Goal: Information Seeking & Learning: Learn about a topic

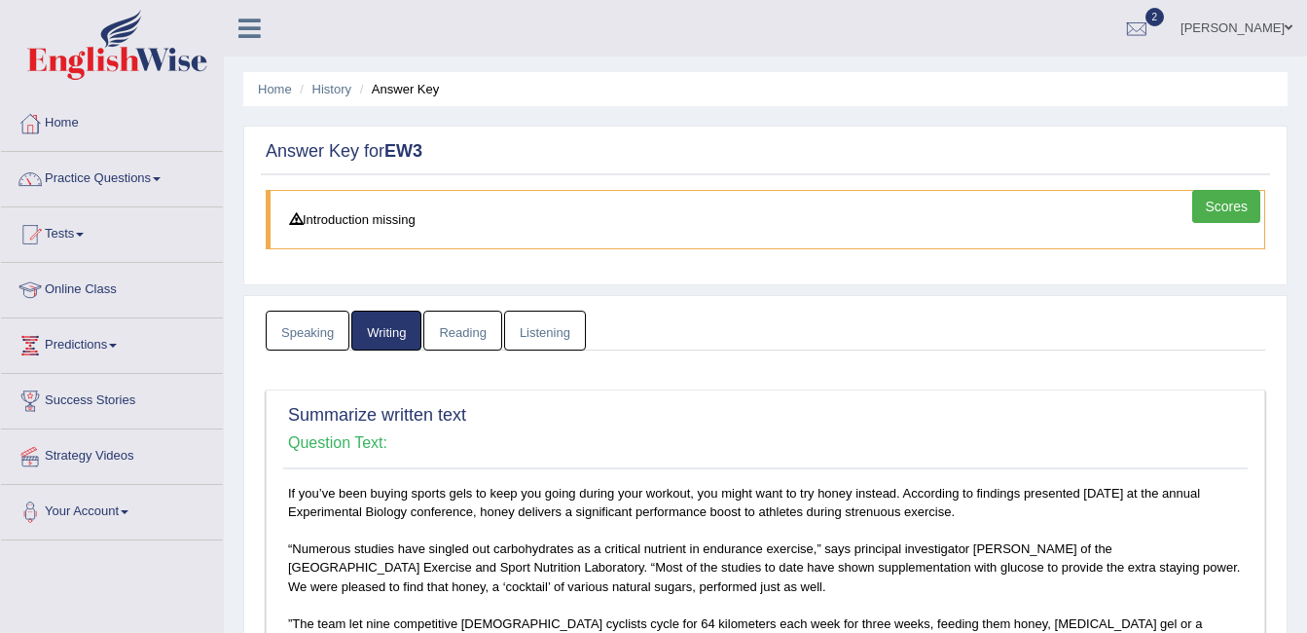
click at [1271, 25] on link "Kauser" at bounding box center [1236, 25] width 141 height 51
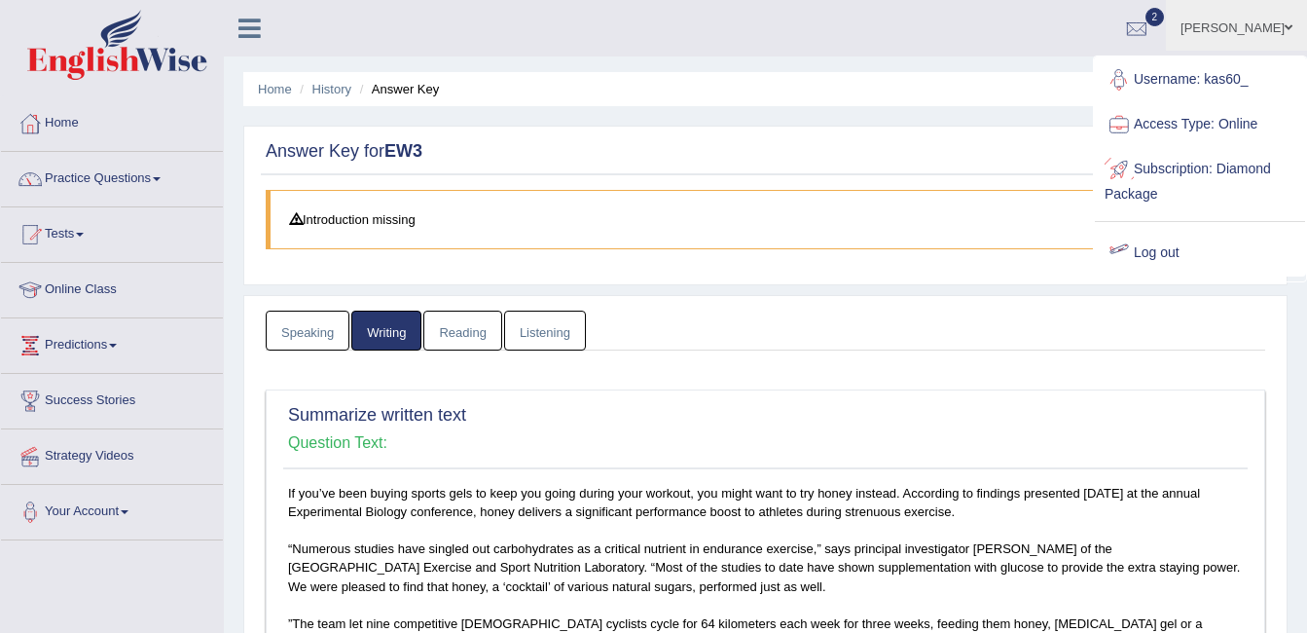
click at [1155, 243] on link "Log out" at bounding box center [1200, 253] width 210 height 45
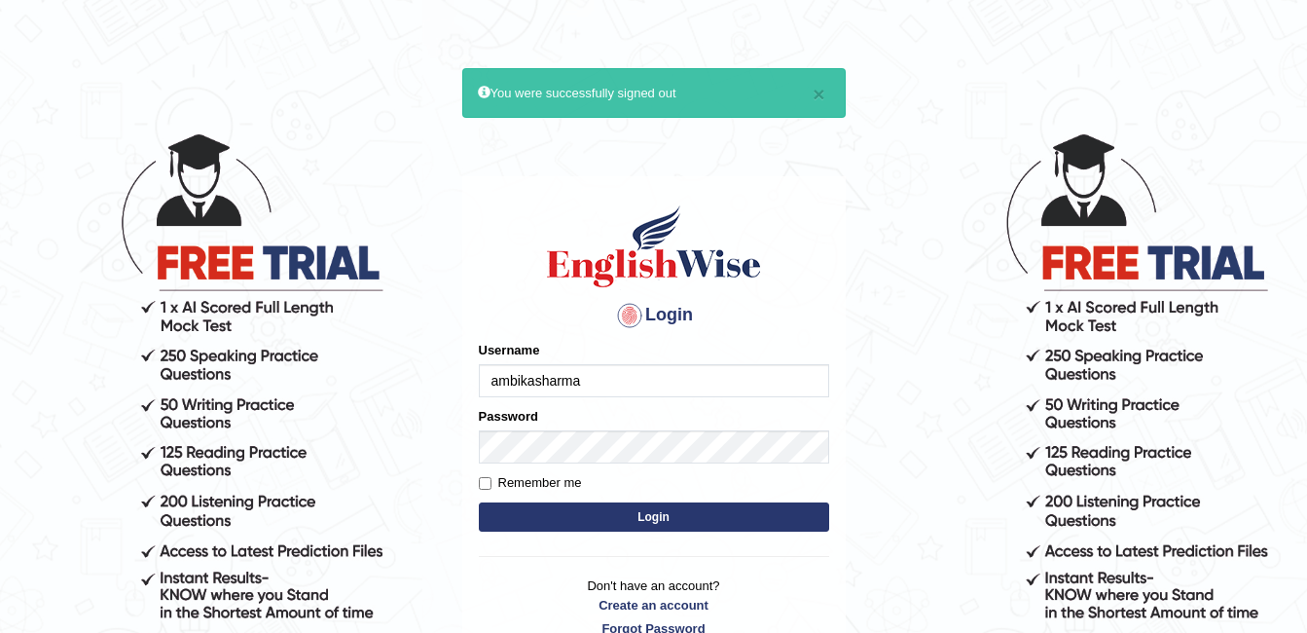
click at [606, 372] on input "ambikasharma" at bounding box center [654, 380] width 350 height 33
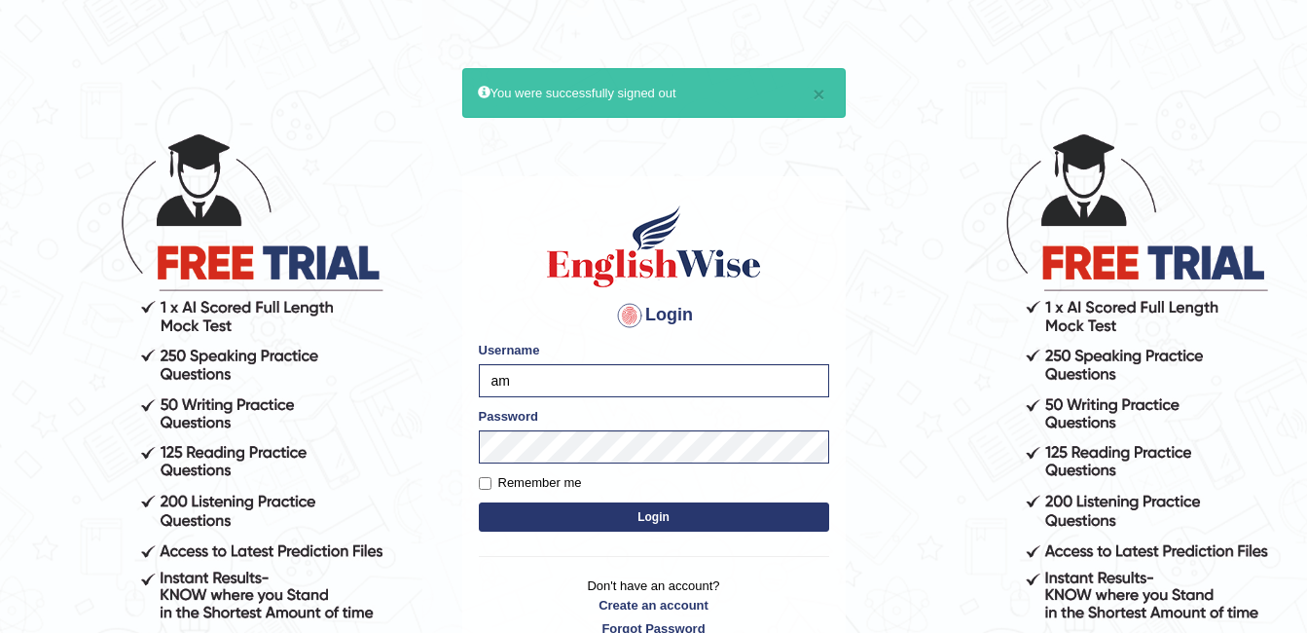
type input "a"
type input "Sonam2025"
click at [607, 520] on button "Login" at bounding box center [654, 516] width 350 height 29
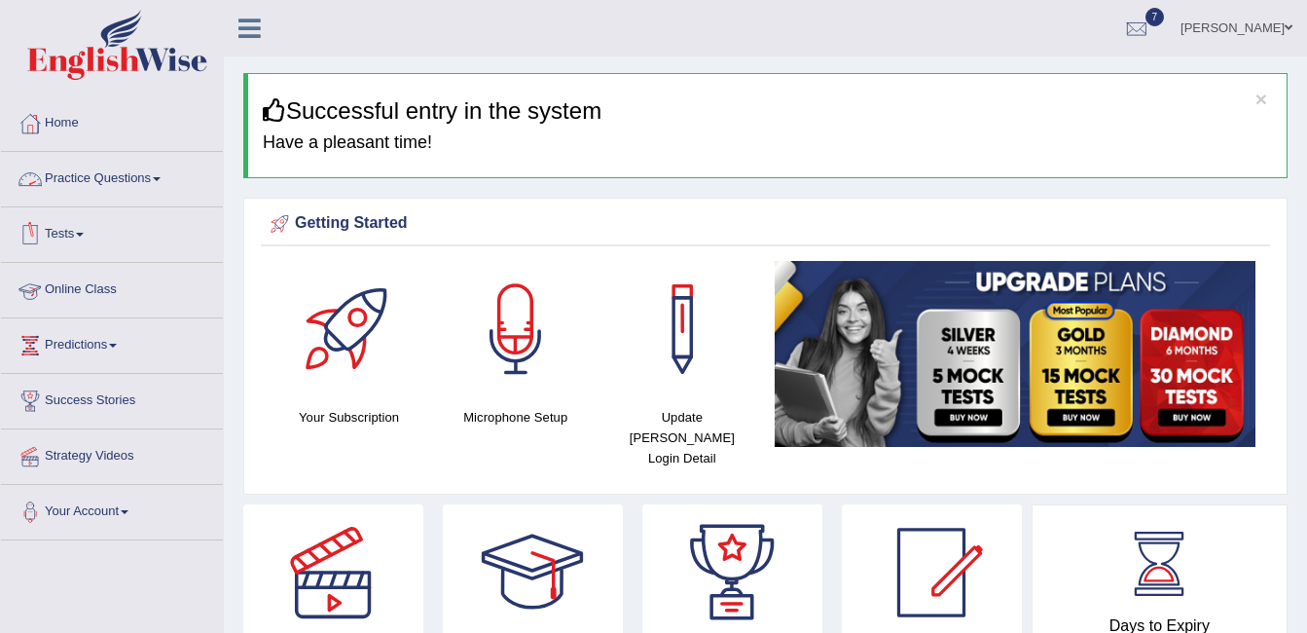
click at [91, 241] on link "Tests" at bounding box center [112, 231] width 222 height 49
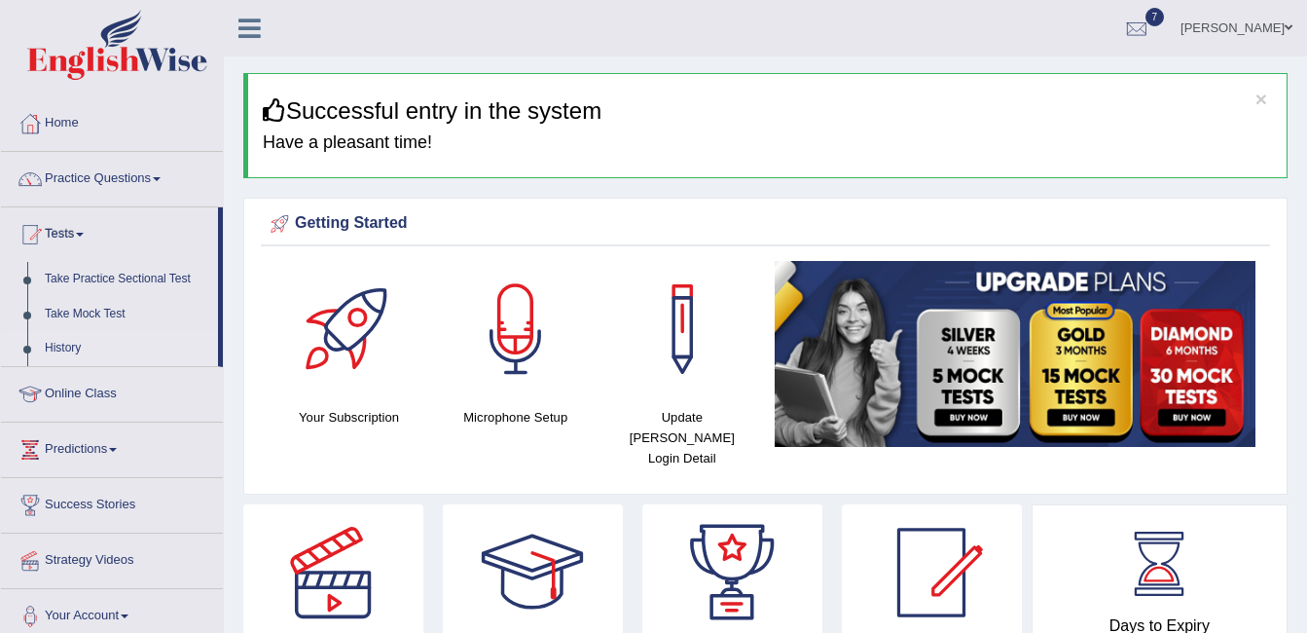
click at [71, 344] on link "History" at bounding box center [127, 348] width 182 height 35
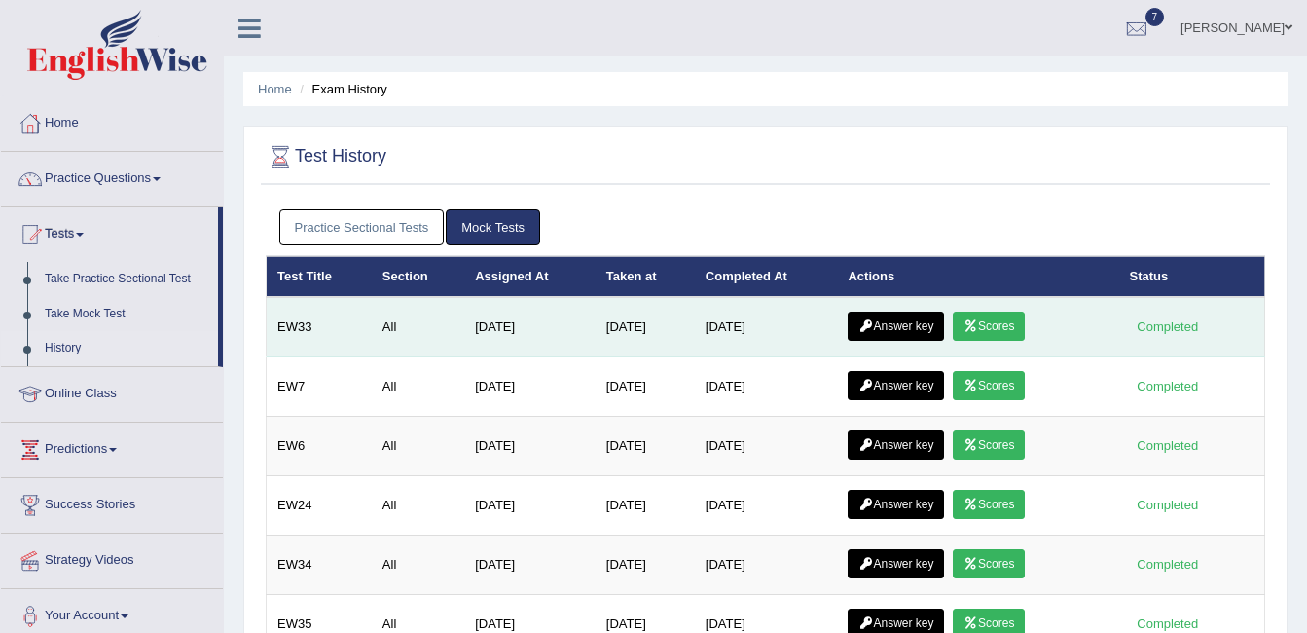
click at [1022, 312] on link "Scores" at bounding box center [989, 326] width 72 height 29
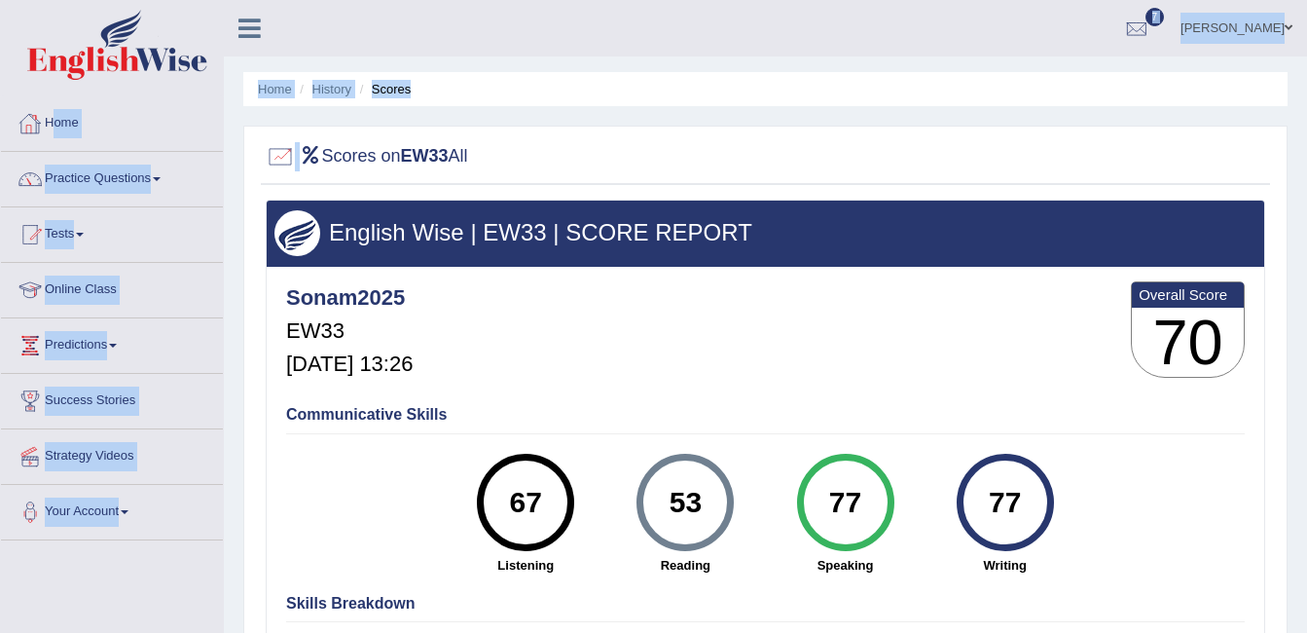
drag, startPoint x: 310, startPoint y: 152, endPoint x: 45, endPoint y: 137, distance: 265.2
click at [45, 137] on div "Toggle navigation Home Practice Questions Speaking Practice Read Aloud Repeat S…" at bounding box center [653, 506] width 1307 height 1012
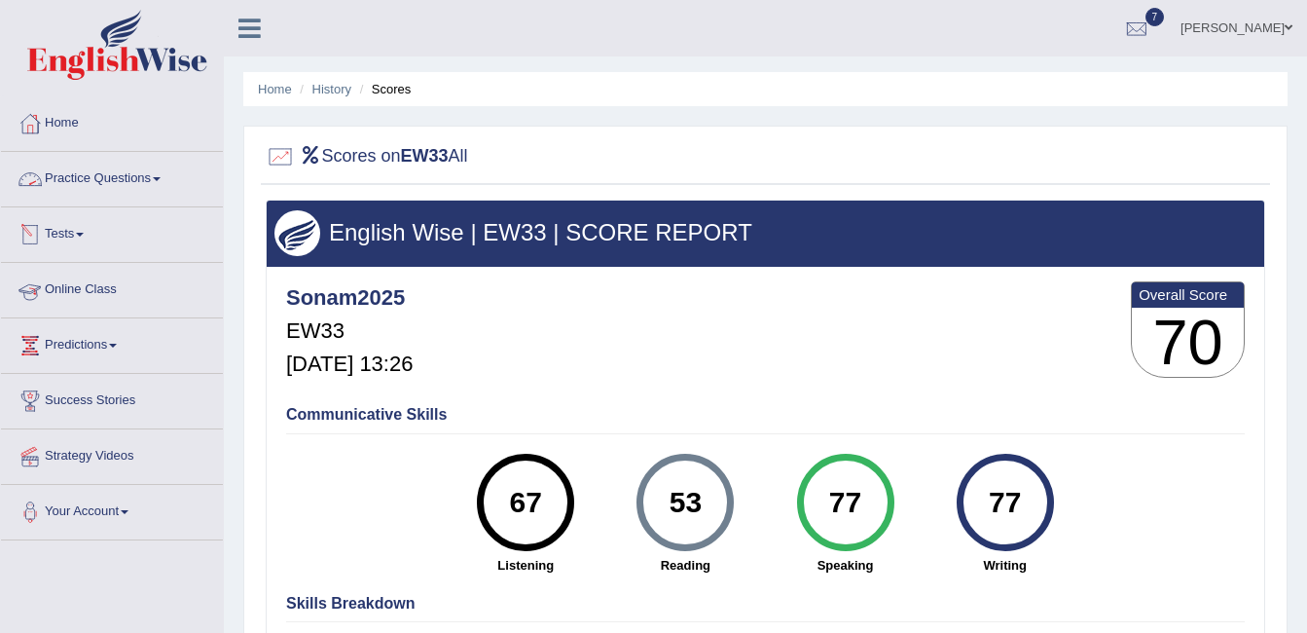
click at [274, 294] on div "English Wise | EW33 | SCORE REPORT Sonam2025 EW33 Aug 14, 2025, 13:26 Overall S…" at bounding box center [766, 486] width 1000 height 572
click at [328, 92] on link "History" at bounding box center [331, 89] width 39 height 15
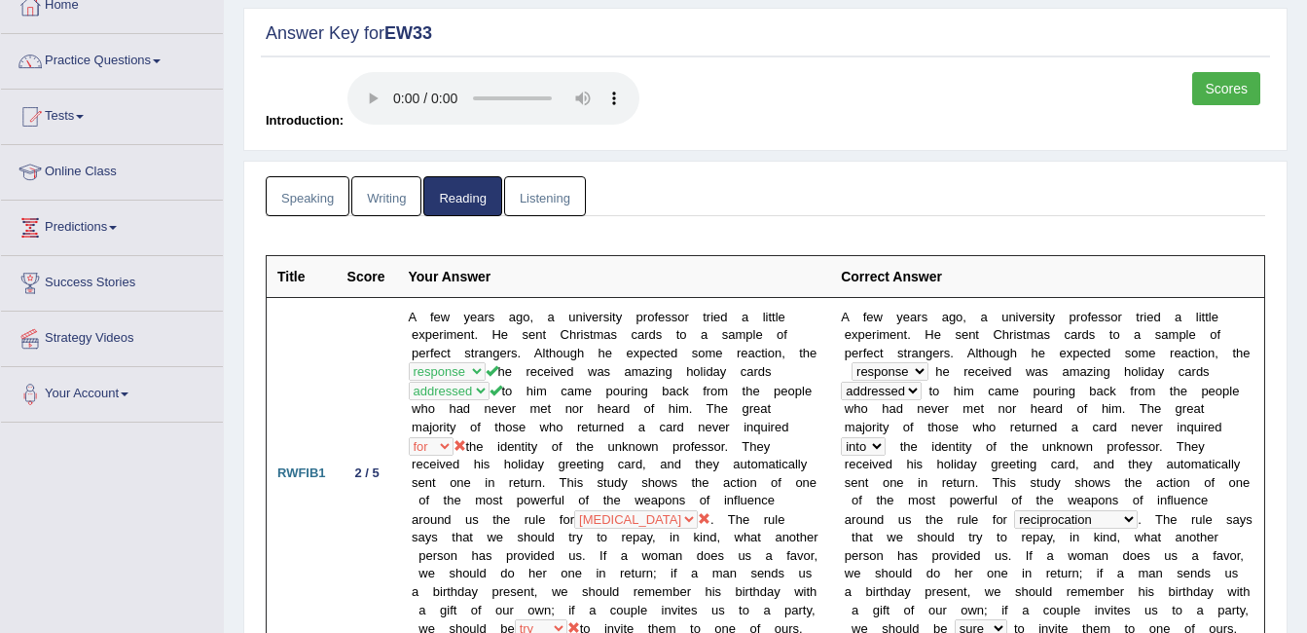
scroll to position [66, 0]
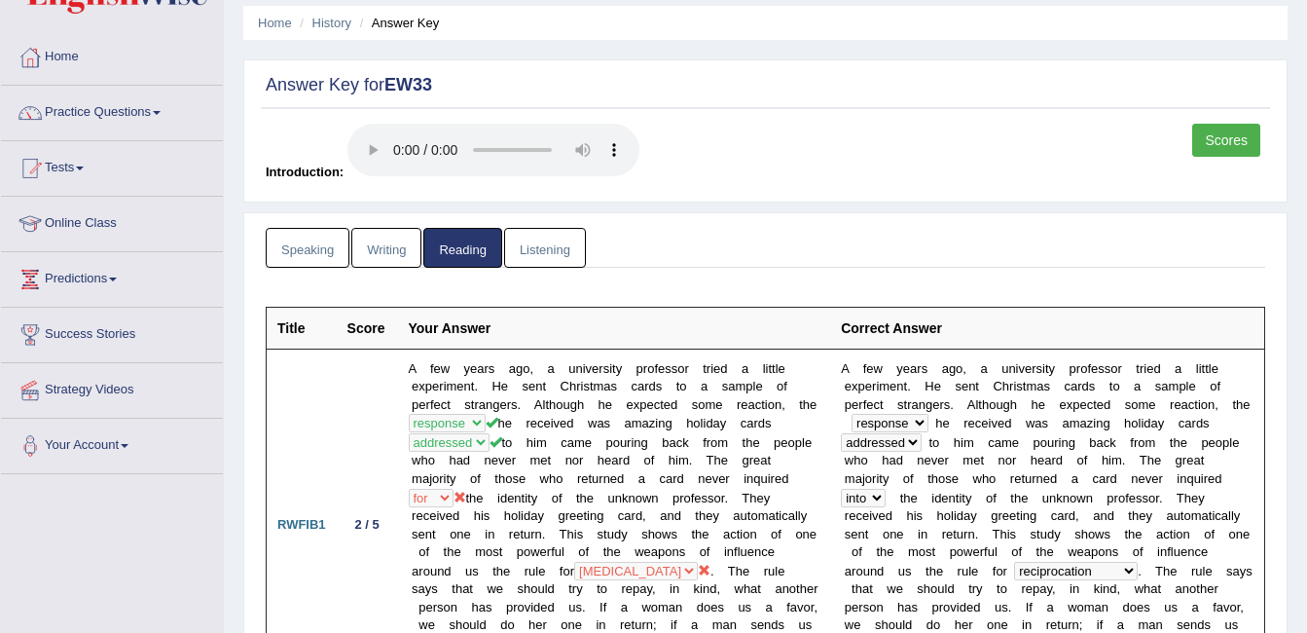
click at [402, 233] on link "Writing" at bounding box center [386, 248] width 70 height 40
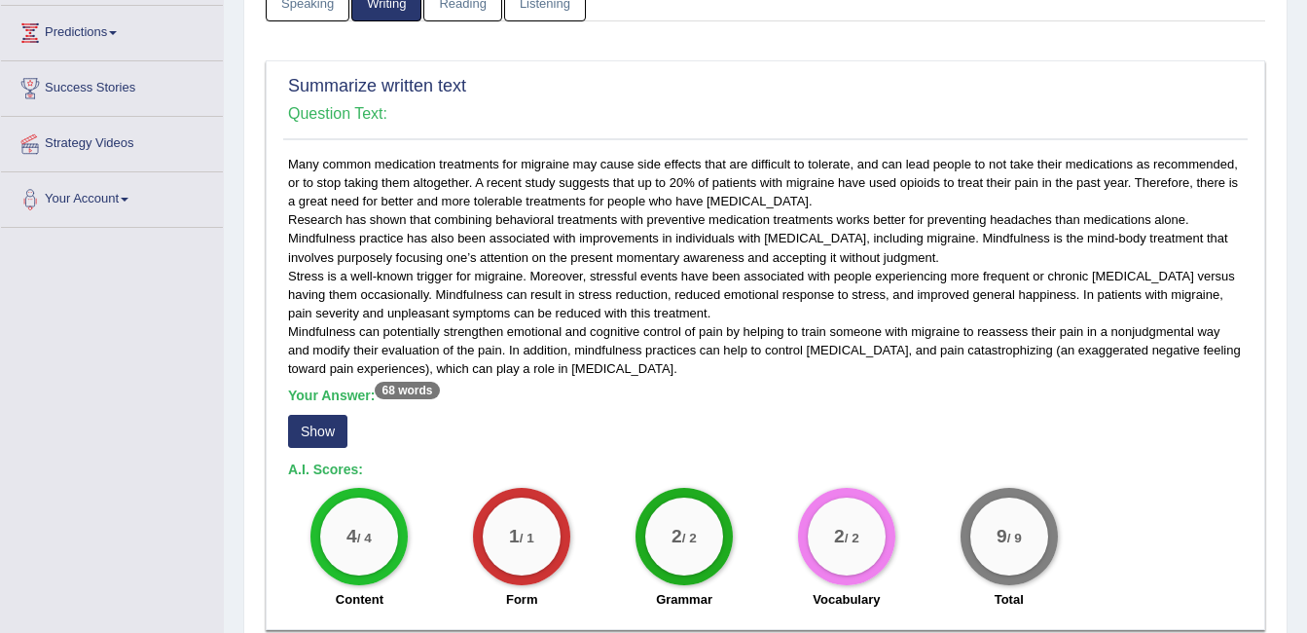
scroll to position [315, 0]
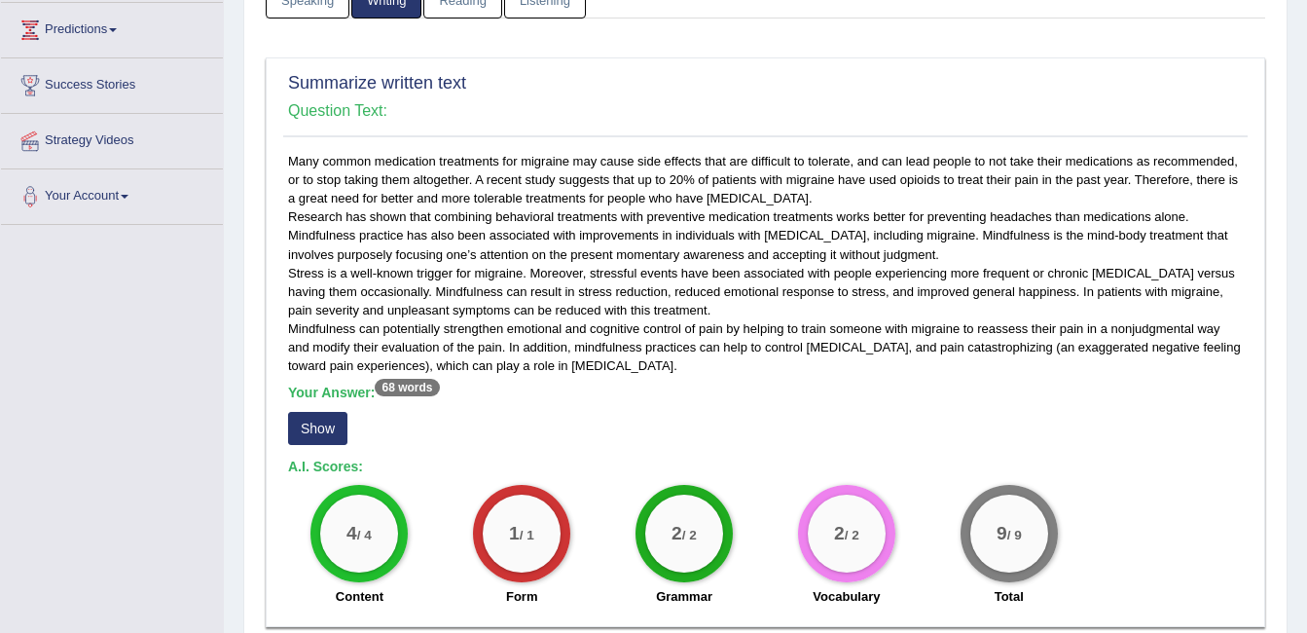
click at [324, 442] on button "Show" at bounding box center [317, 428] width 59 height 33
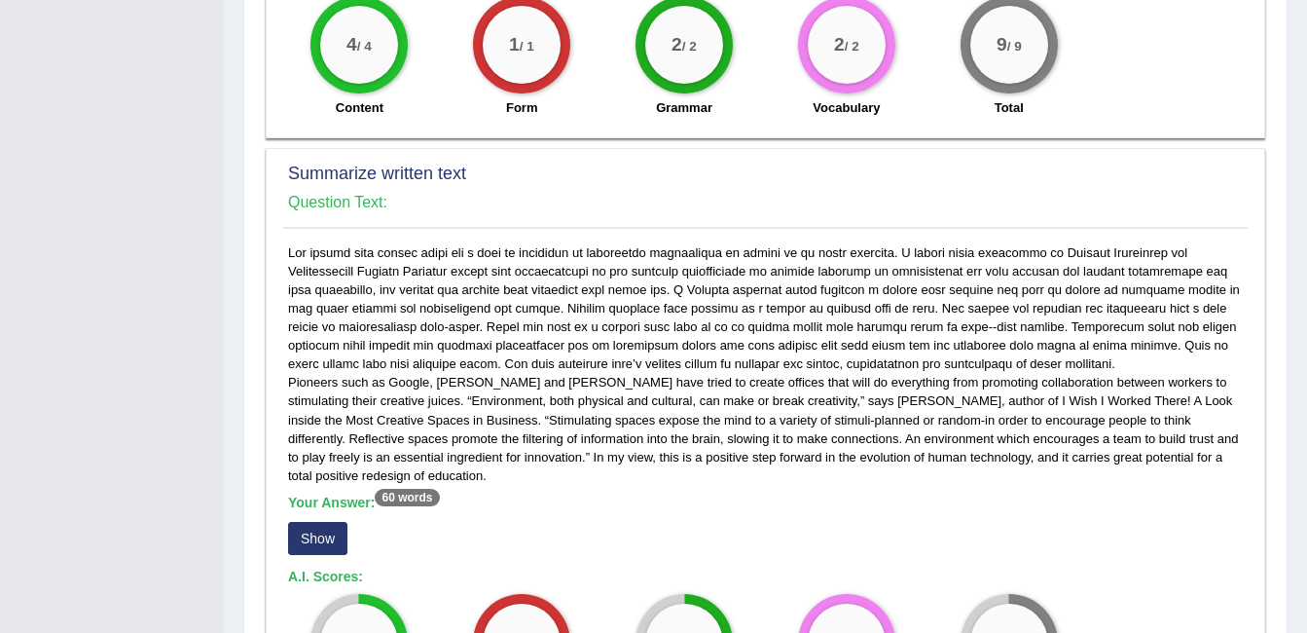
scroll to position [911, 0]
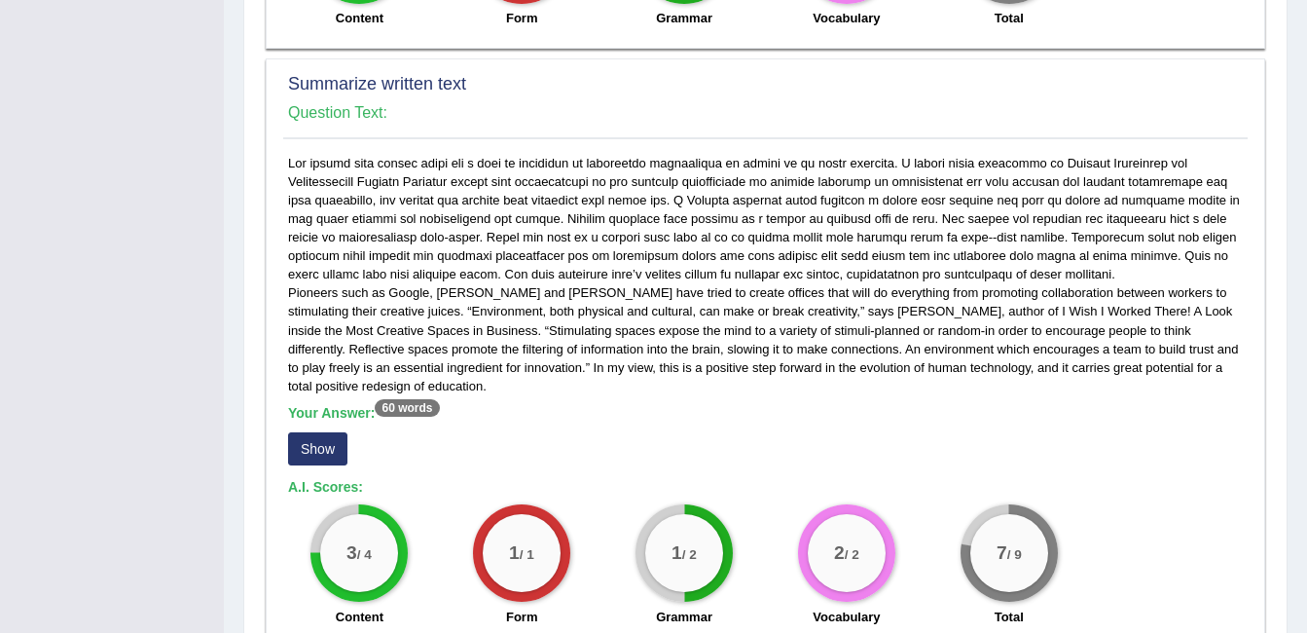
click at [323, 465] on button "Show" at bounding box center [317, 448] width 59 height 33
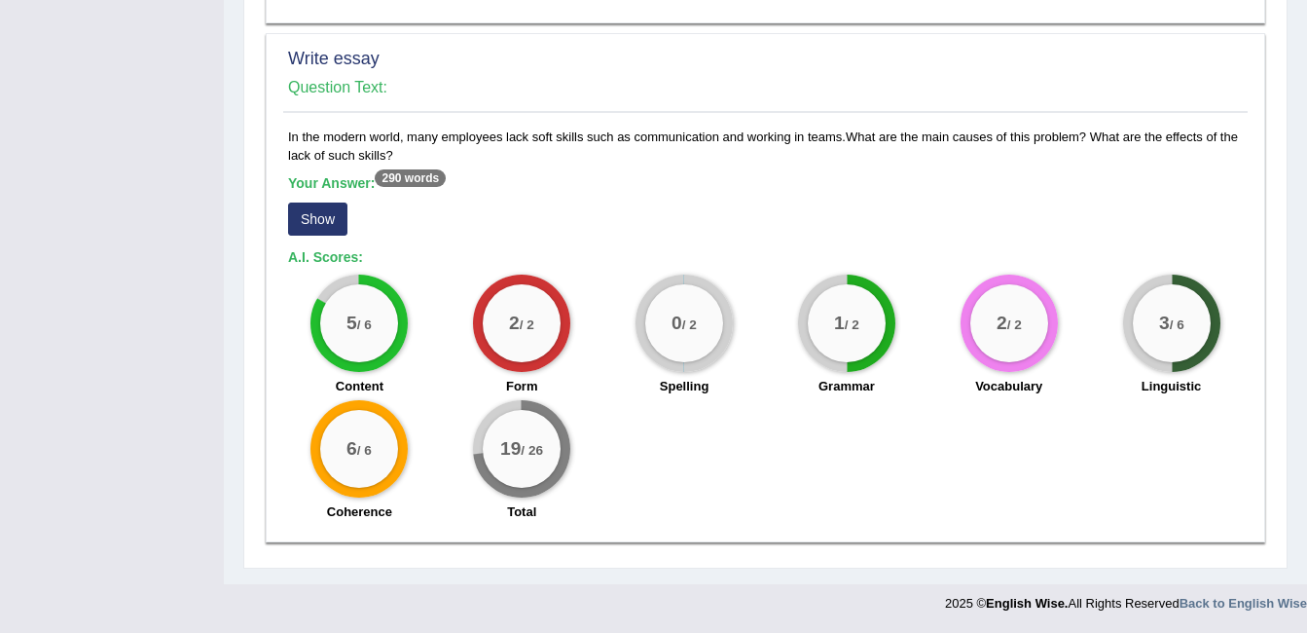
scroll to position [1571, 0]
click at [332, 207] on button "Show" at bounding box center [317, 218] width 59 height 33
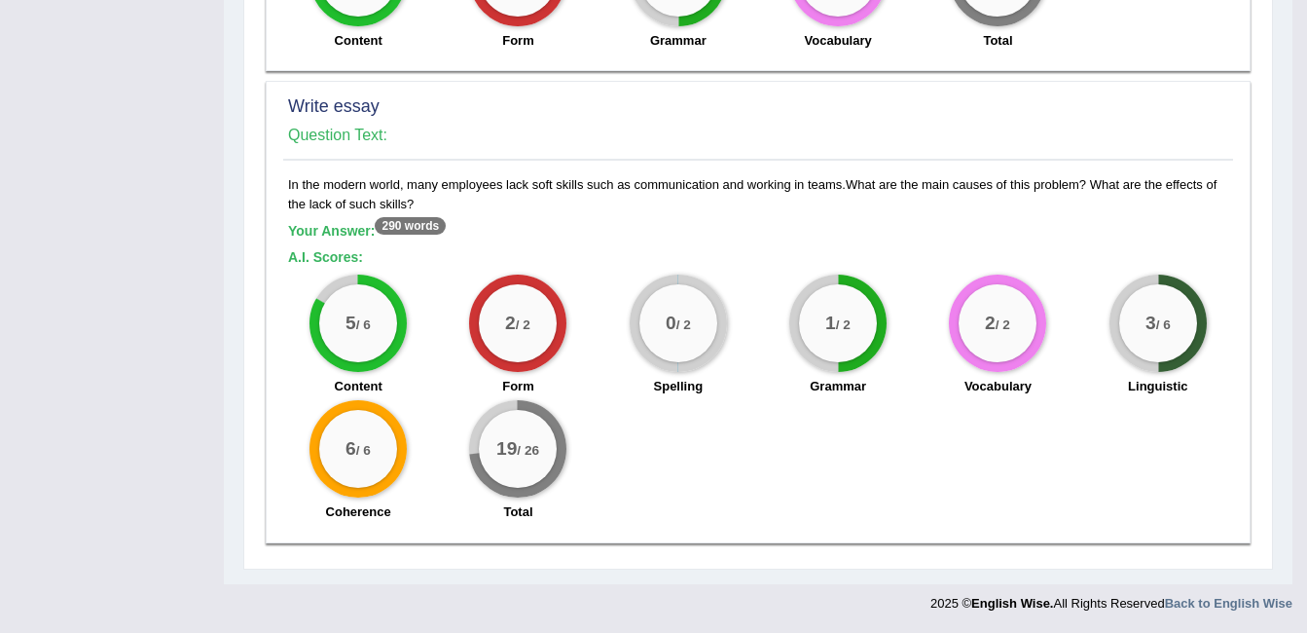
scroll to position [1523, 0]
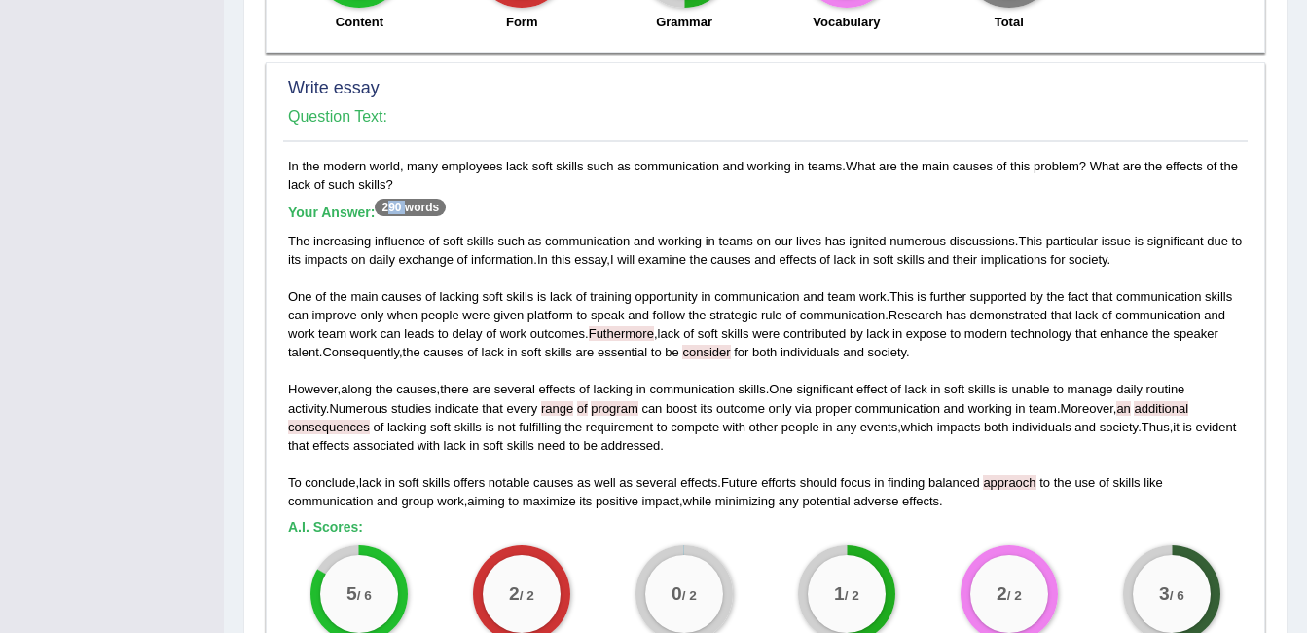
drag, startPoint x: 387, startPoint y: 227, endPoint x: 406, endPoint y: 227, distance: 18.5
click at [406, 216] on sup "290 words" at bounding box center [410, 208] width 71 height 18
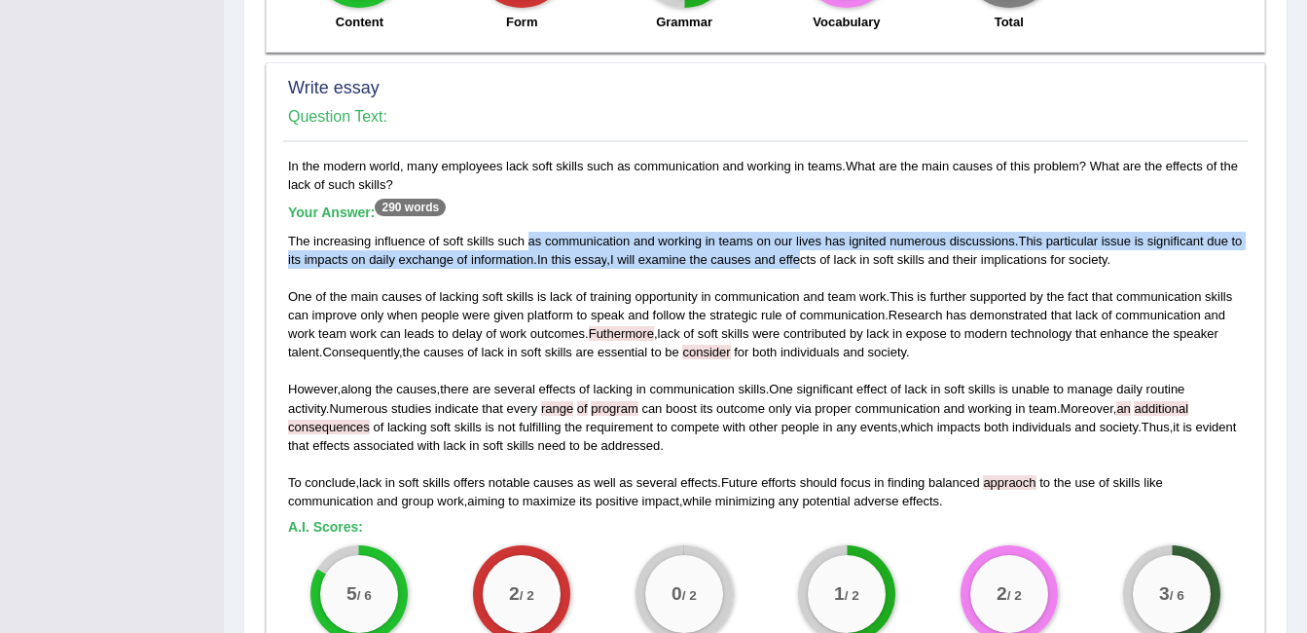
drag, startPoint x: 406, startPoint y: 227, endPoint x: 826, endPoint y: 269, distance: 421.7
click at [826, 269] on div "The increasing influence of soft skills such as communication and working in te…" at bounding box center [765, 371] width 955 height 279
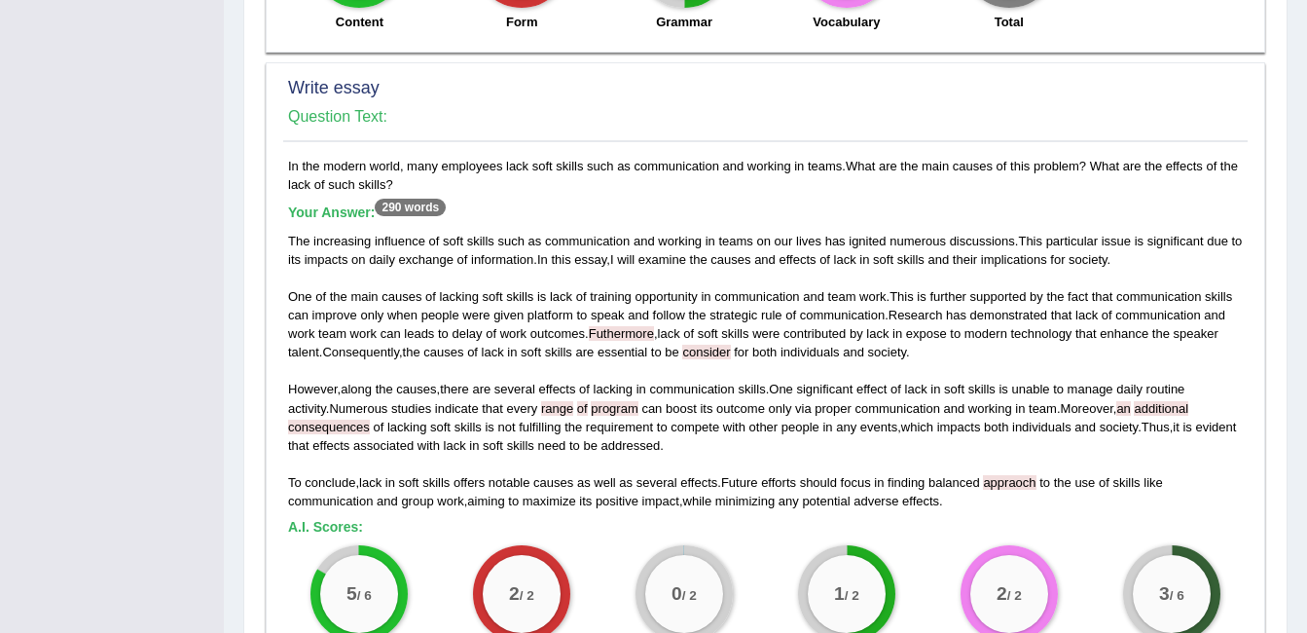
click at [857, 267] on span "lack" at bounding box center [845, 259] width 22 height 15
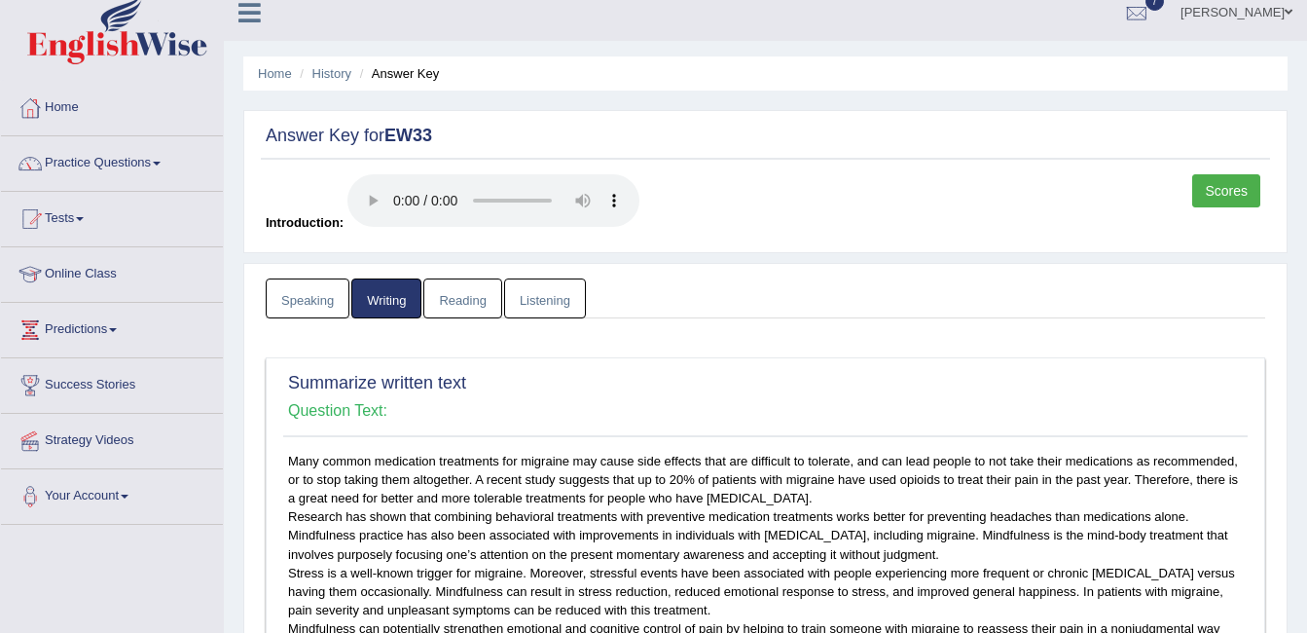
scroll to position [0, 0]
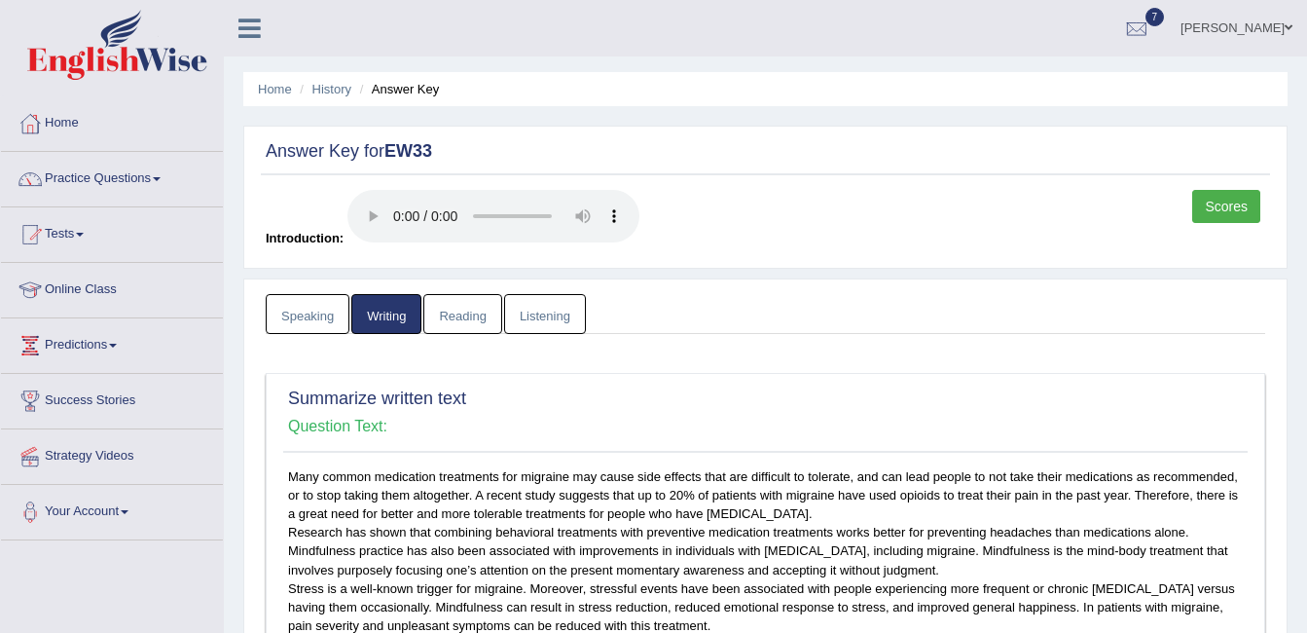
click at [304, 319] on link "Speaking" at bounding box center [308, 314] width 84 height 40
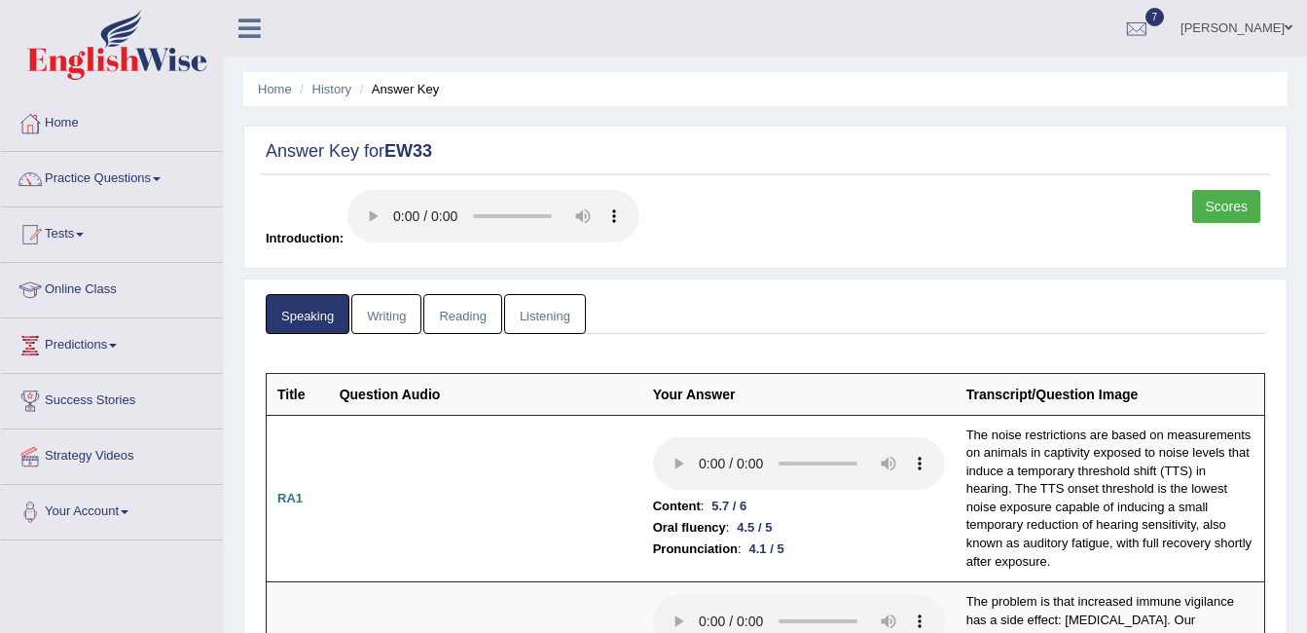
click at [549, 322] on link "Listening" at bounding box center [545, 314] width 82 height 40
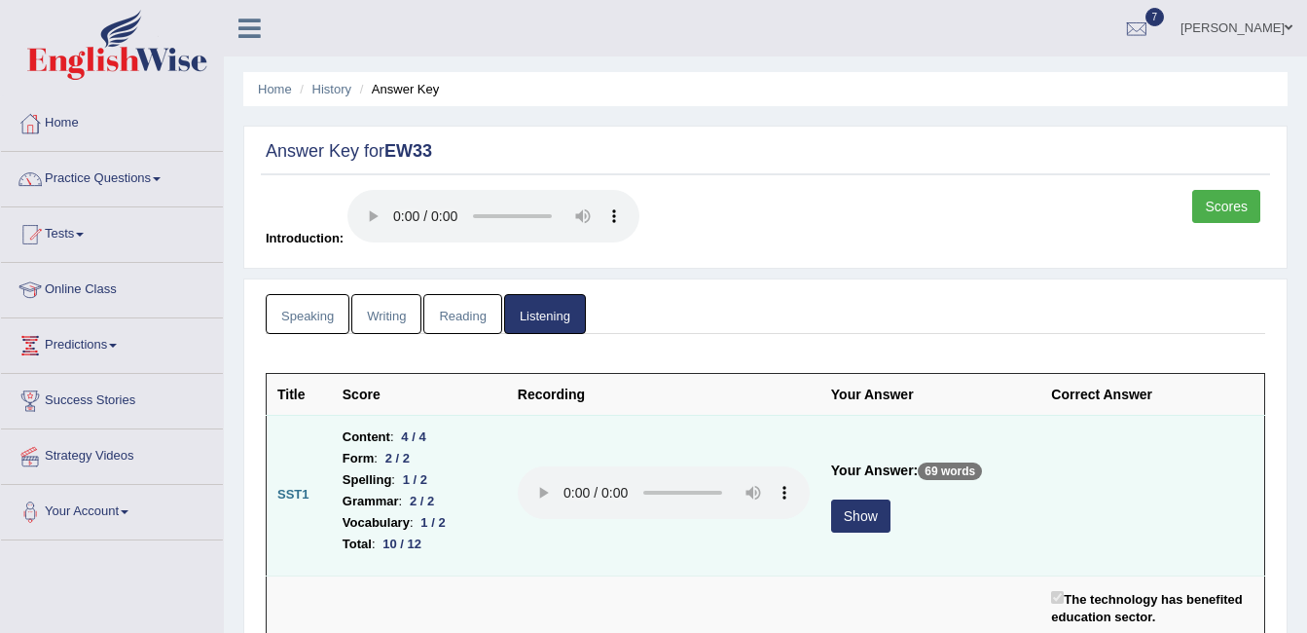
click at [867, 527] on button "Show" at bounding box center [860, 515] width 59 height 33
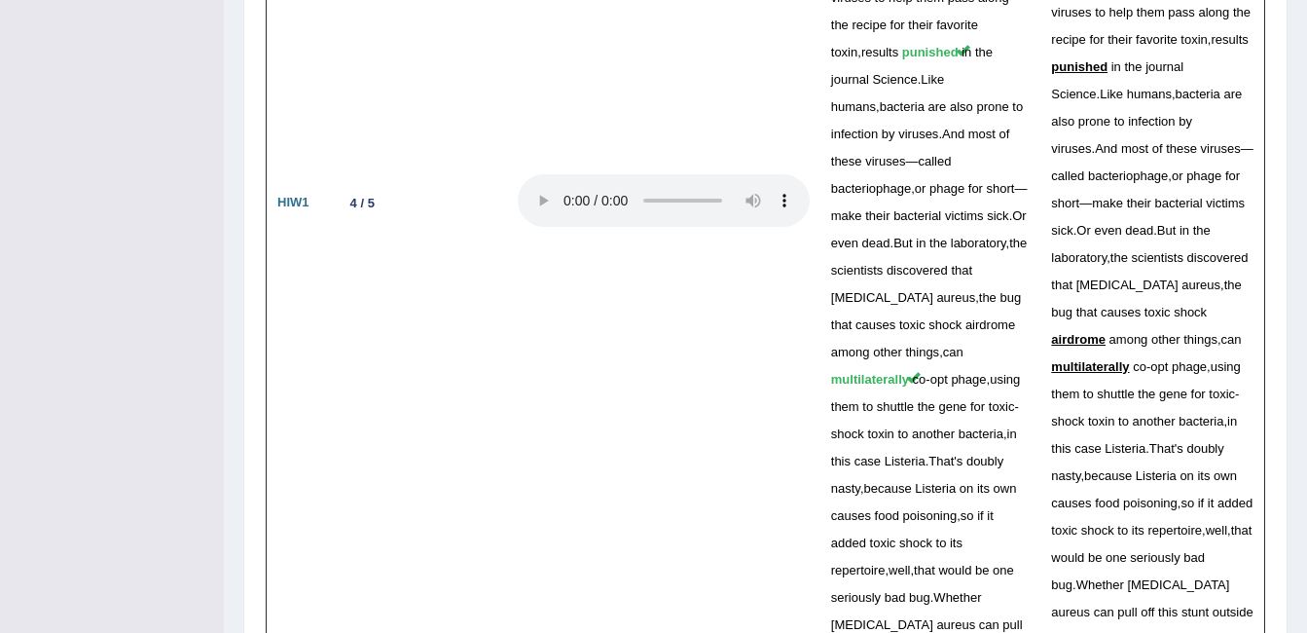
scroll to position [4434, 0]
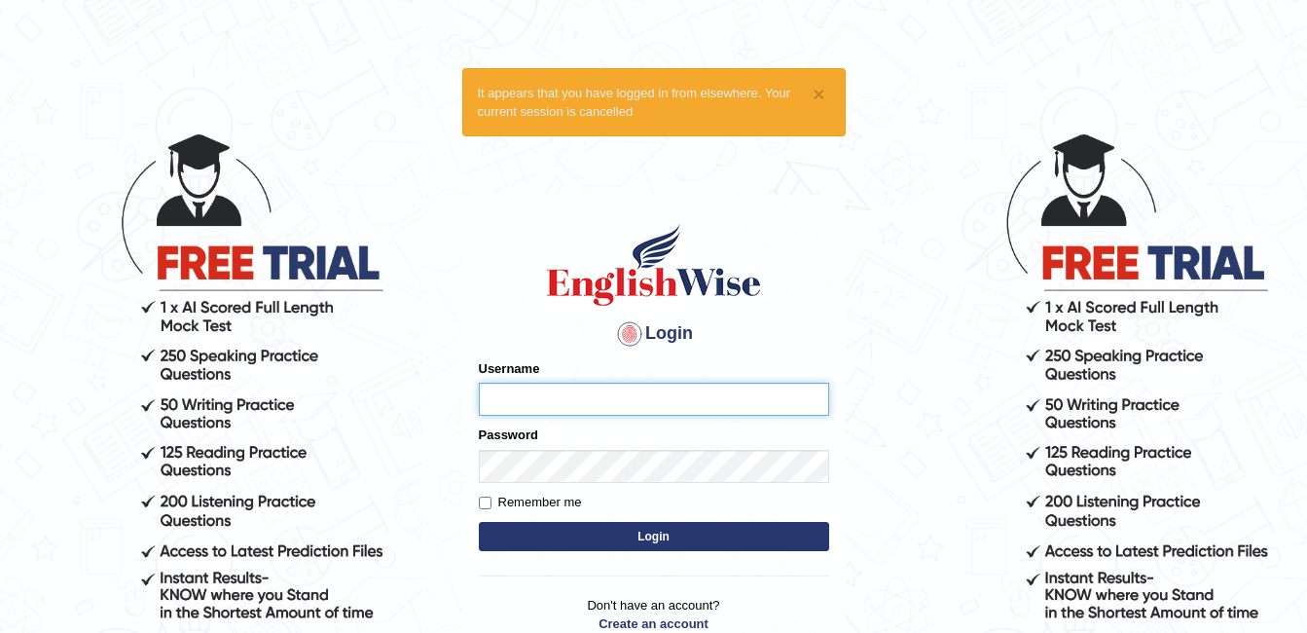
type input "ambikasharma"
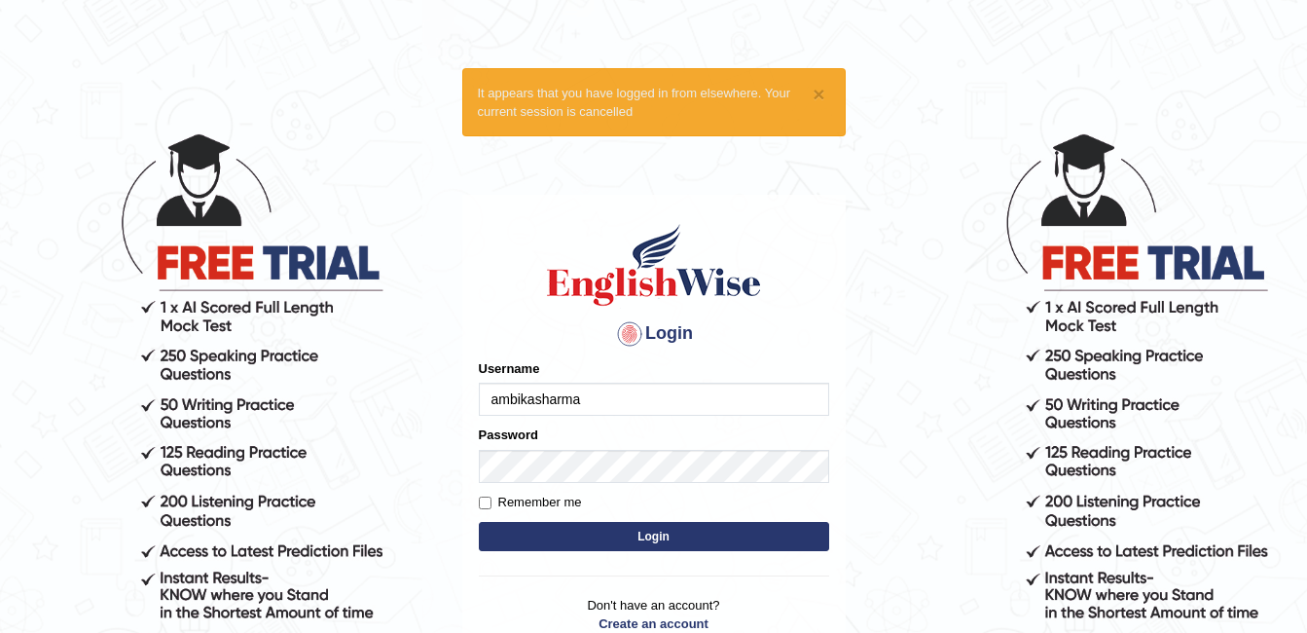
click at [493, 505] on label "Remember me" at bounding box center [530, 502] width 103 height 19
click at [492, 505] on input "Remember me" at bounding box center [485, 502] width 13 height 13
checkbox input "true"
click at [516, 534] on button "Login" at bounding box center [654, 536] width 350 height 29
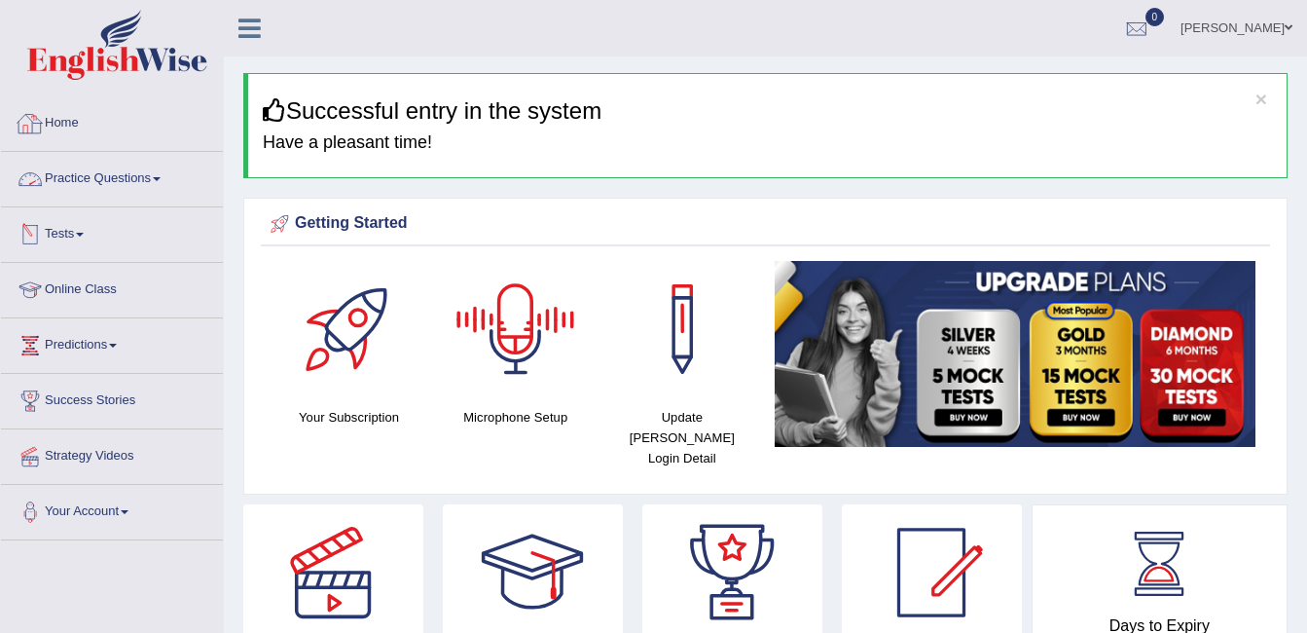
click at [129, 173] on link "Practice Questions" at bounding box center [112, 176] width 222 height 49
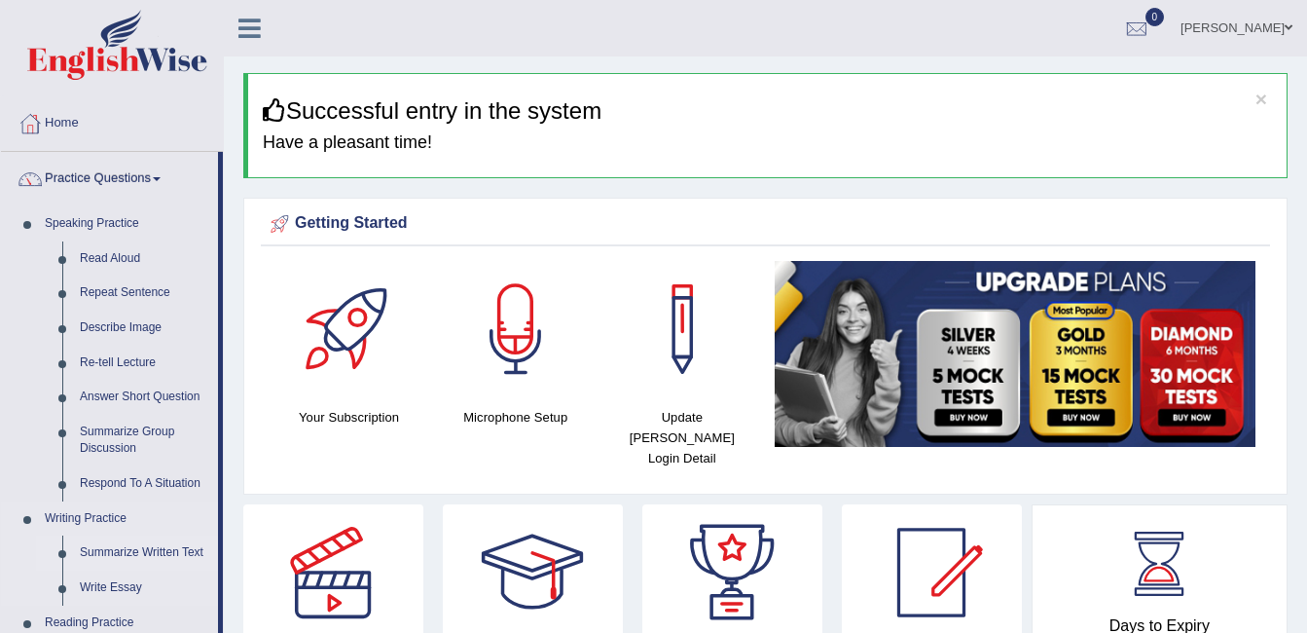
click at [144, 549] on link "Summarize Written Text" at bounding box center [144, 552] width 147 height 35
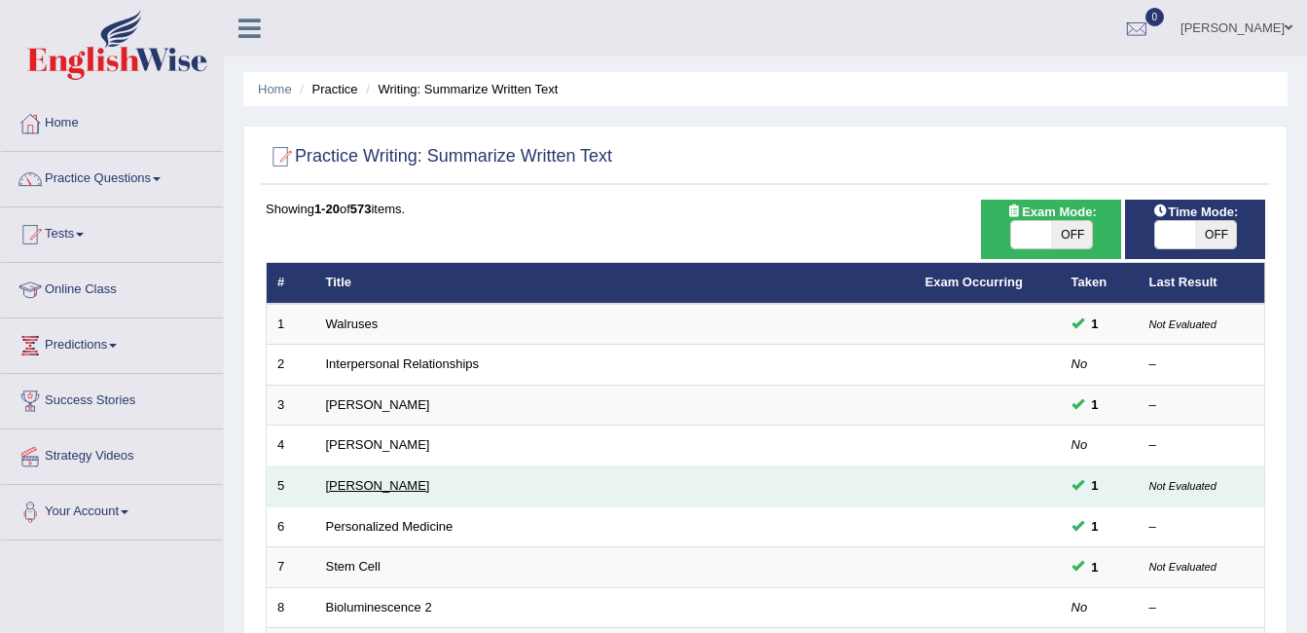
click at [402, 491] on link "[PERSON_NAME]" at bounding box center [378, 485] width 104 height 15
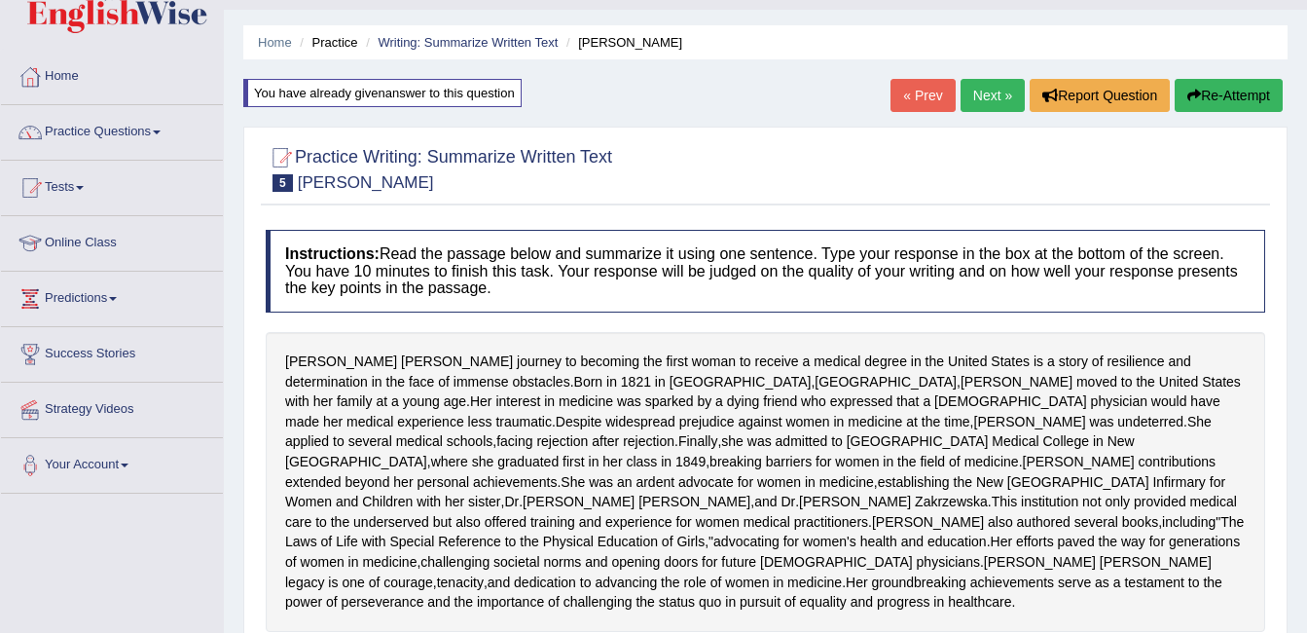
scroll to position [18, 0]
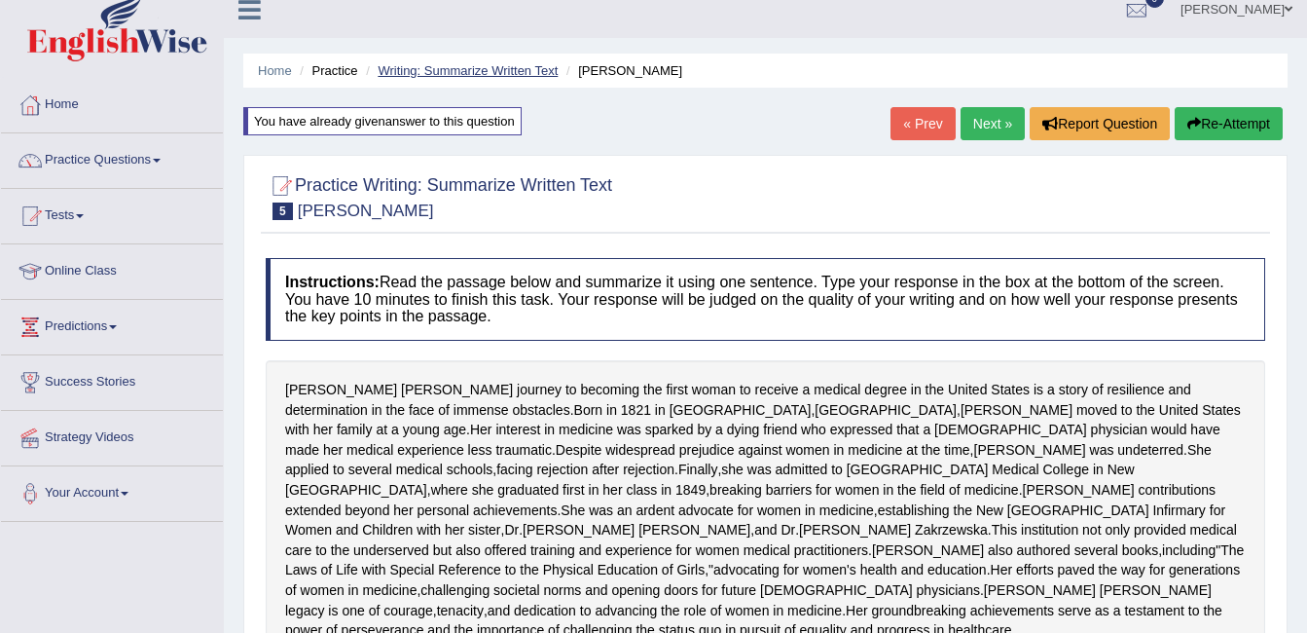
click at [492, 66] on link "Writing: Summarize Written Text" at bounding box center [468, 70] width 180 height 15
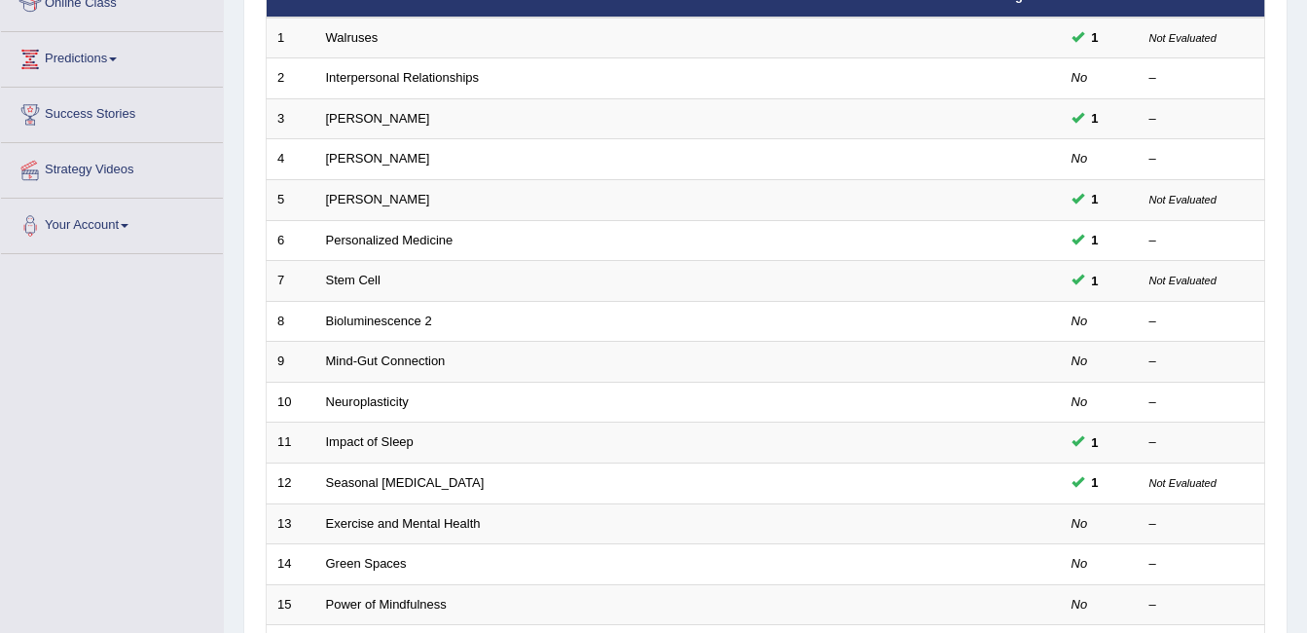
scroll to position [304, 0]
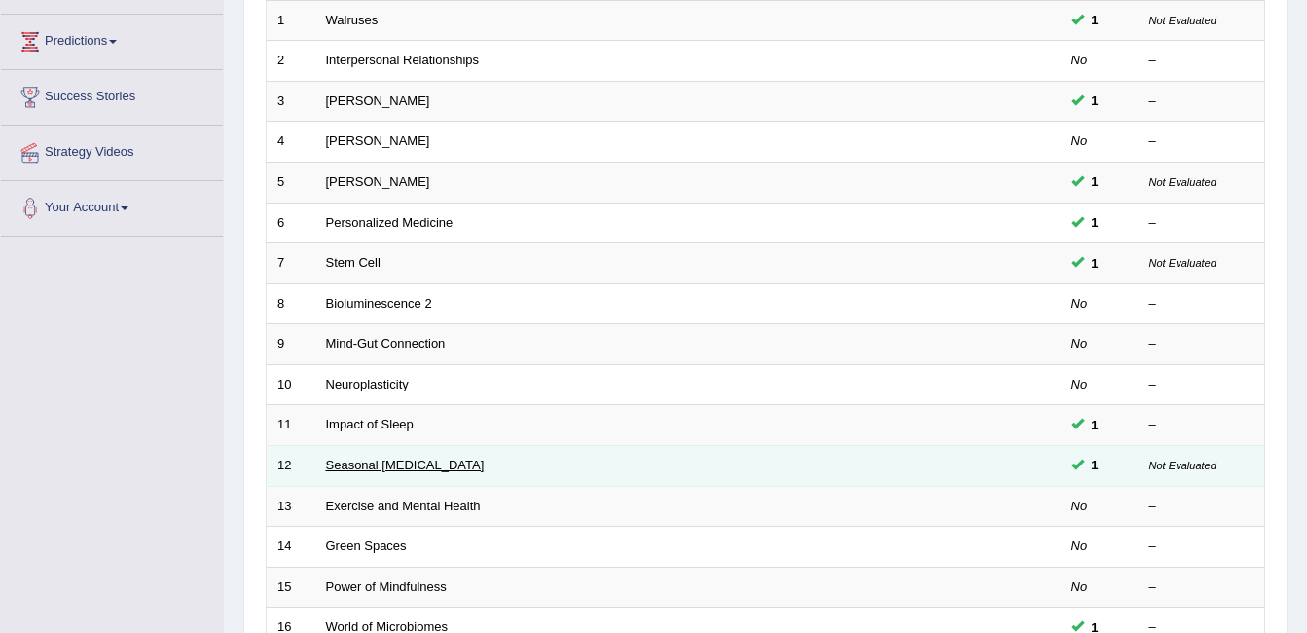
click at [455, 462] on link "Seasonal [MEDICAL_DATA]" at bounding box center [405, 465] width 159 height 15
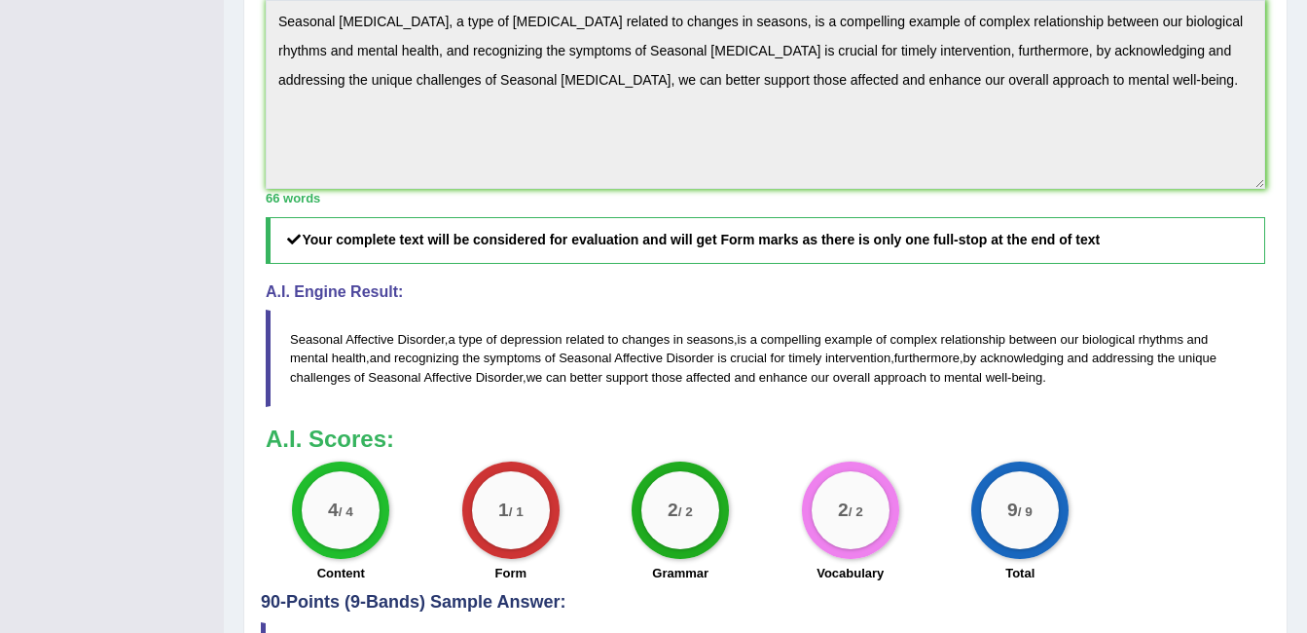
scroll to position [739, 0]
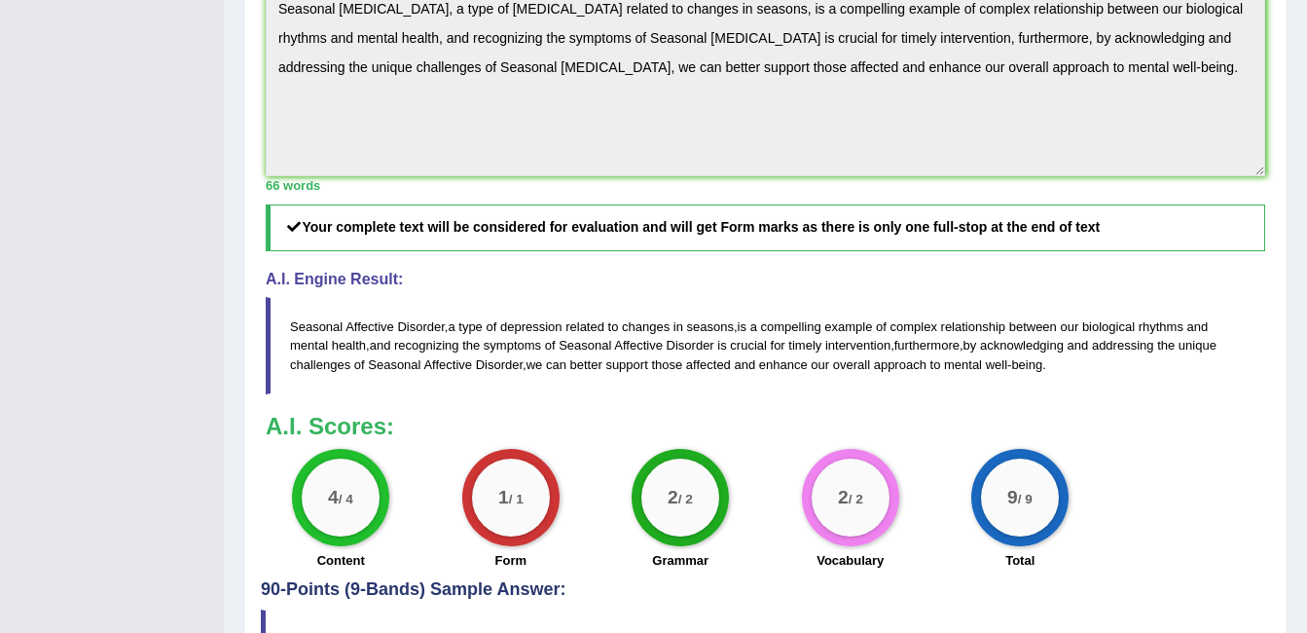
click at [76, 326] on div "Toggle navigation Home Practice Questions Speaking Practice Read Aloud Repeat S…" at bounding box center [653, 6] width 1307 height 1491
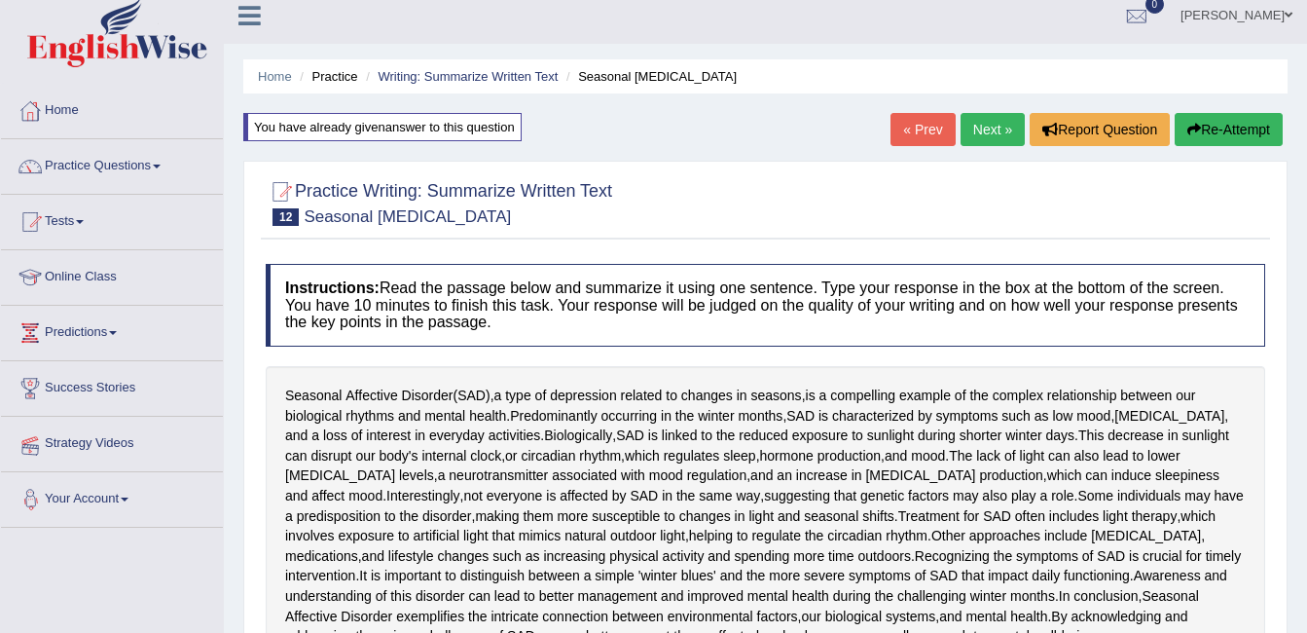
scroll to position [0, 0]
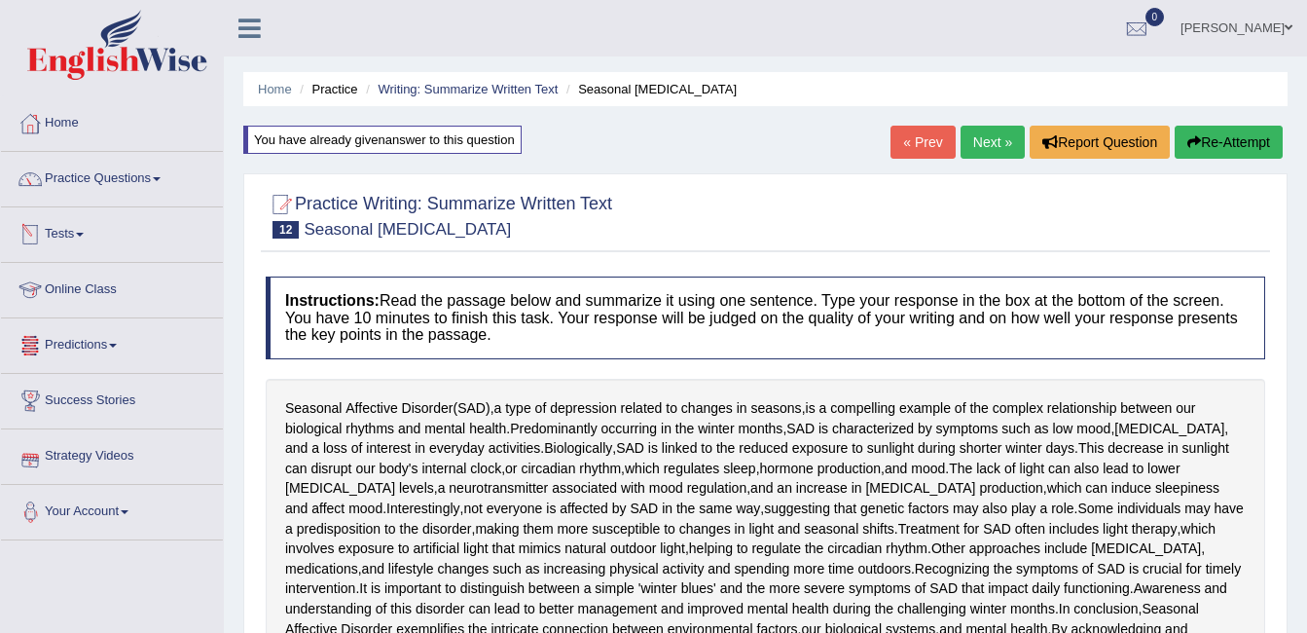
click at [59, 222] on link "Tests" at bounding box center [112, 231] width 222 height 49
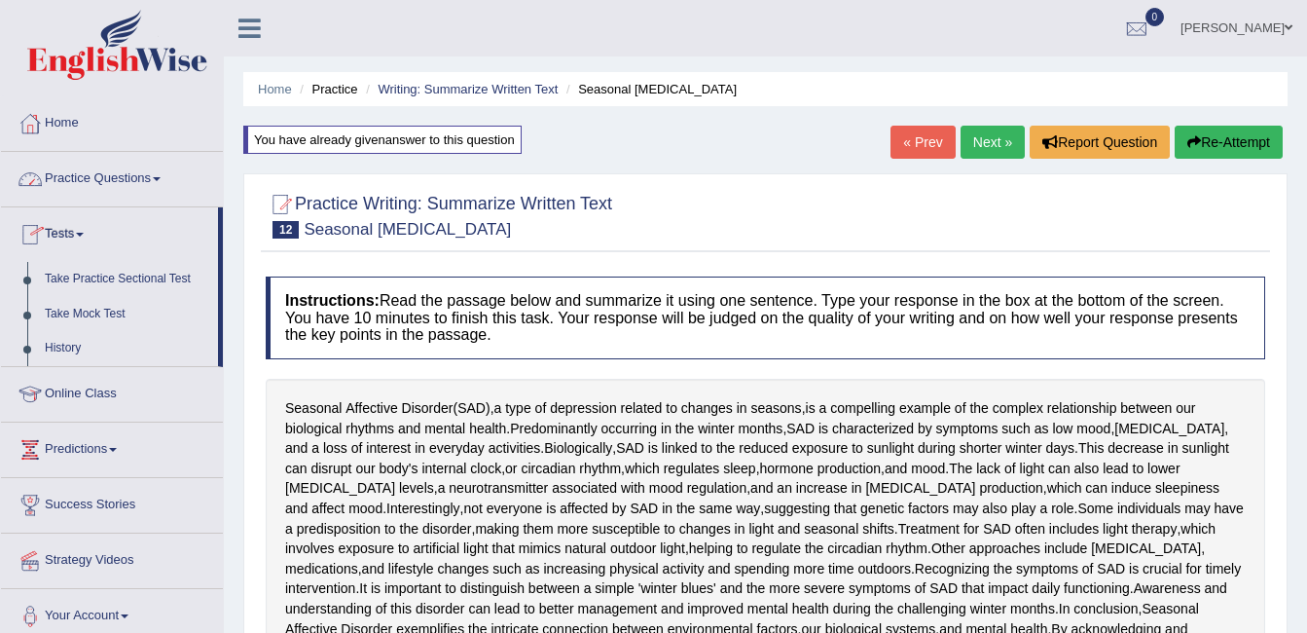
click at [55, 189] on link "Practice Questions" at bounding box center [112, 176] width 222 height 49
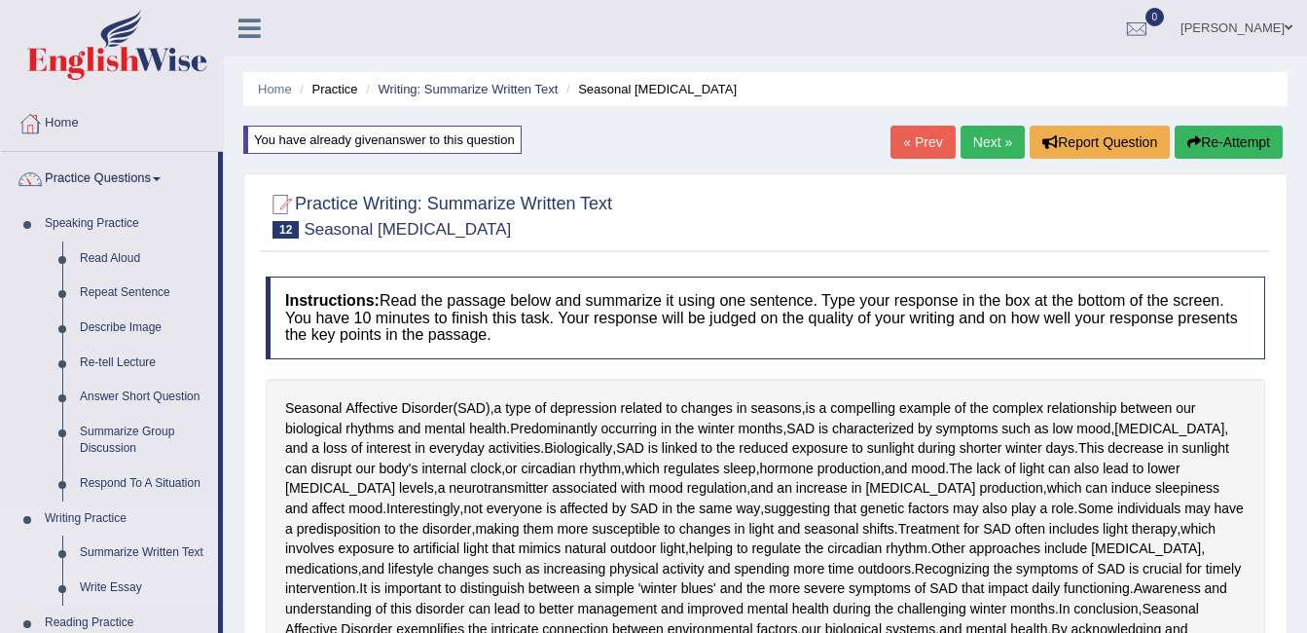
click at [115, 587] on link "Write Essay" at bounding box center [144, 587] width 147 height 35
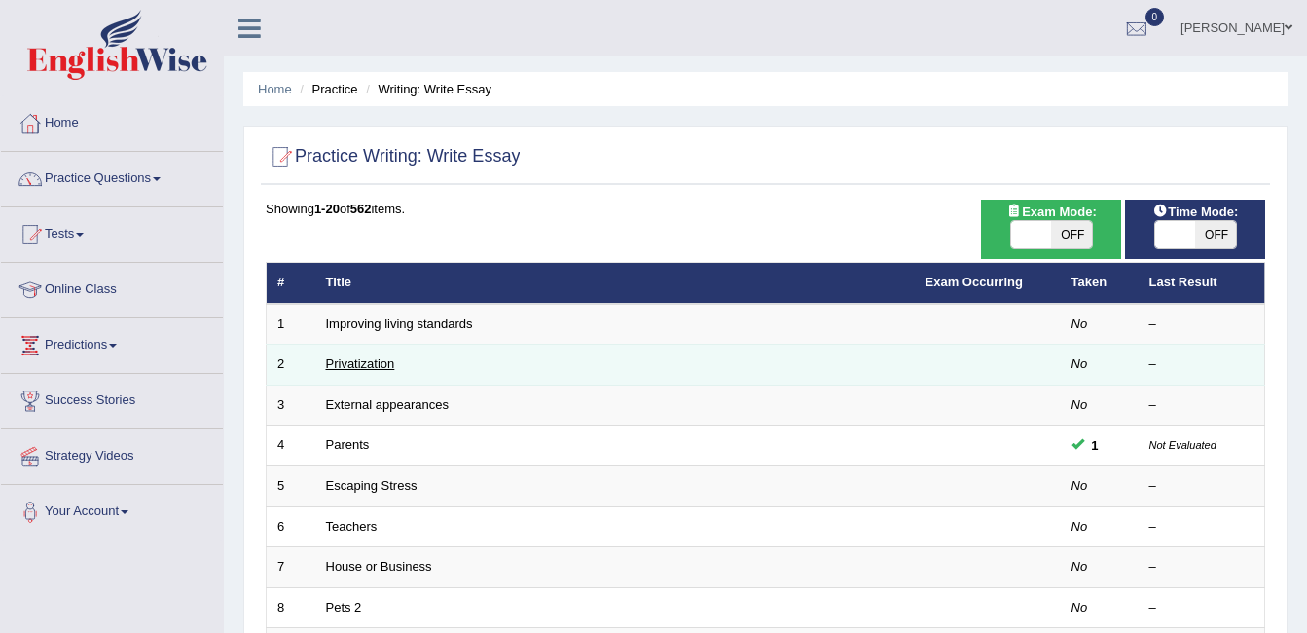
click at [373, 364] on link "Privatization" at bounding box center [360, 363] width 69 height 15
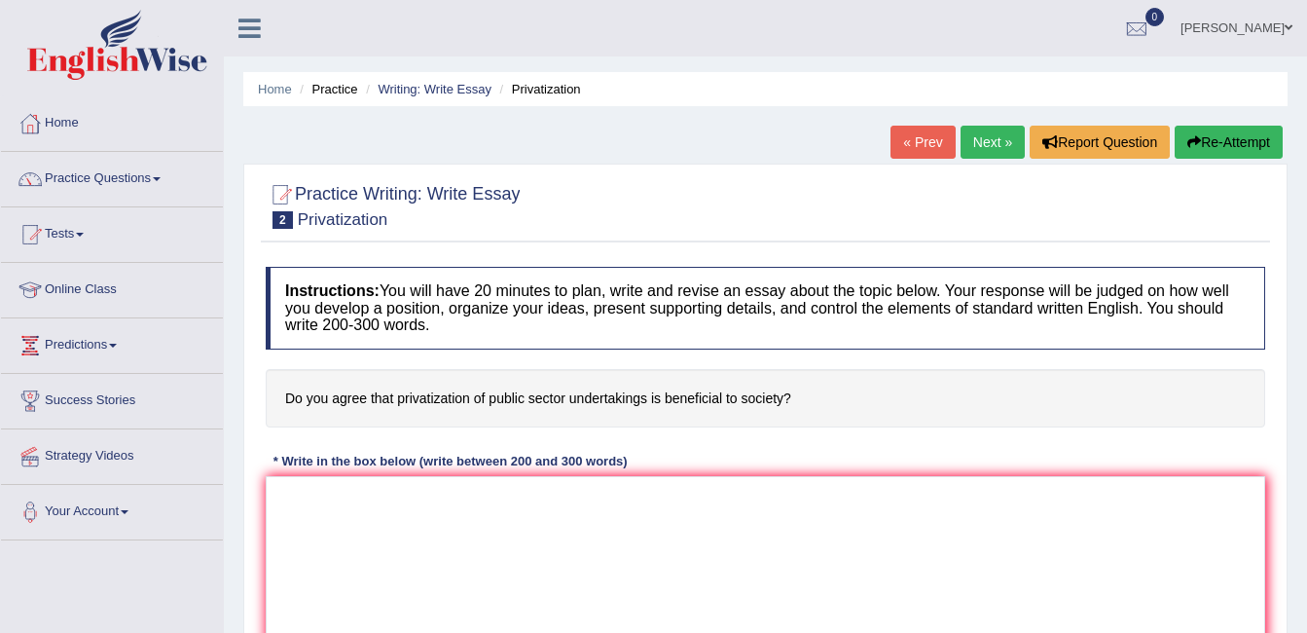
click at [765, 241] on div "Practice Writing: Write Essay 2 Privatization" at bounding box center [766, 208] width 1010 height 68
click at [1216, 44] on link "[PERSON_NAME]" at bounding box center [1236, 25] width 141 height 51
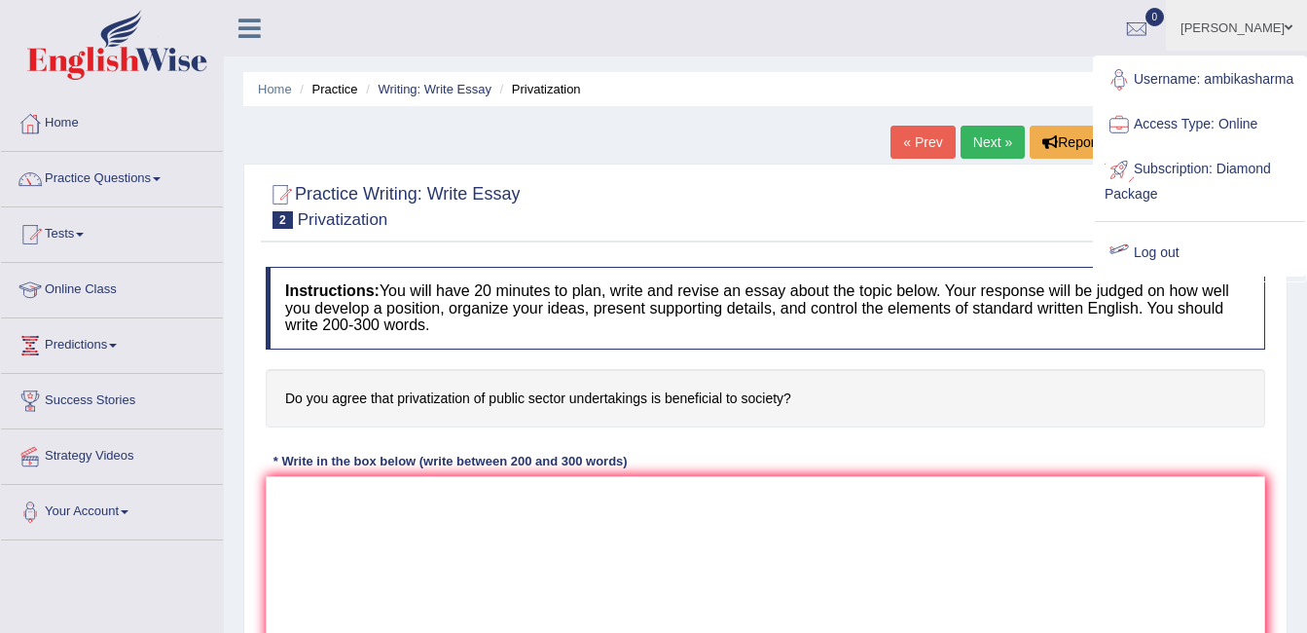
click at [1155, 263] on link "Log out" at bounding box center [1200, 253] width 210 height 45
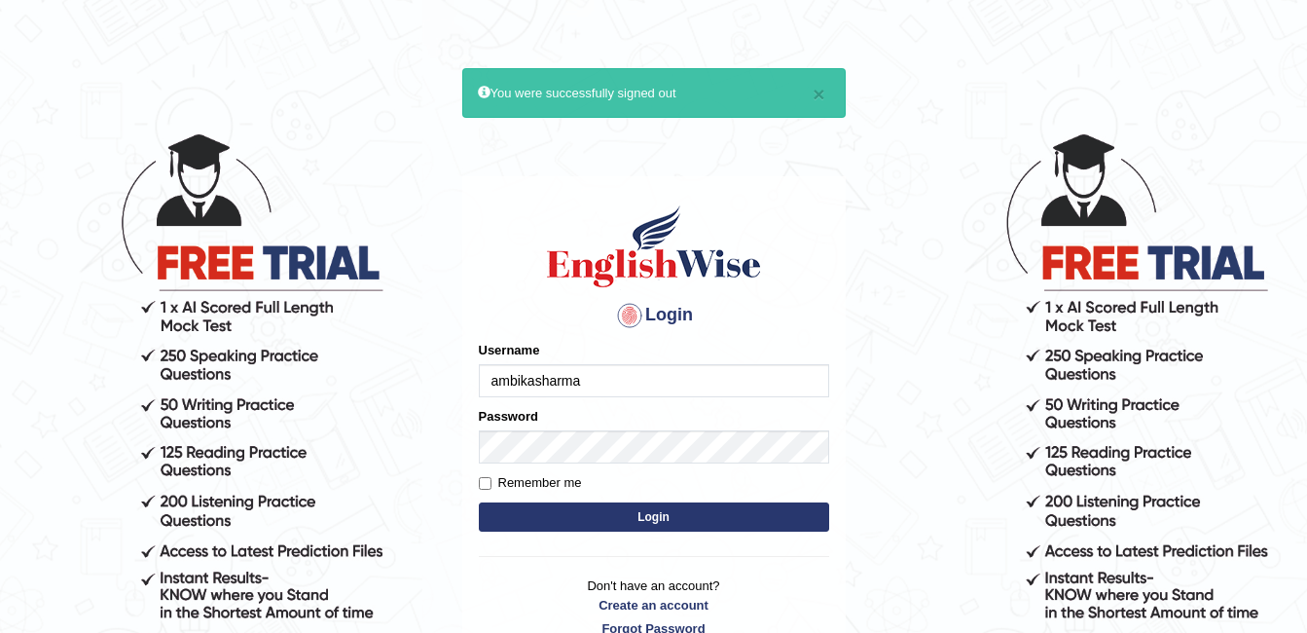
drag, startPoint x: 0, startPoint y: 0, endPoint x: 598, endPoint y: 375, distance: 705.5
click at [598, 375] on input "ambikasharma" at bounding box center [654, 380] width 350 height 33
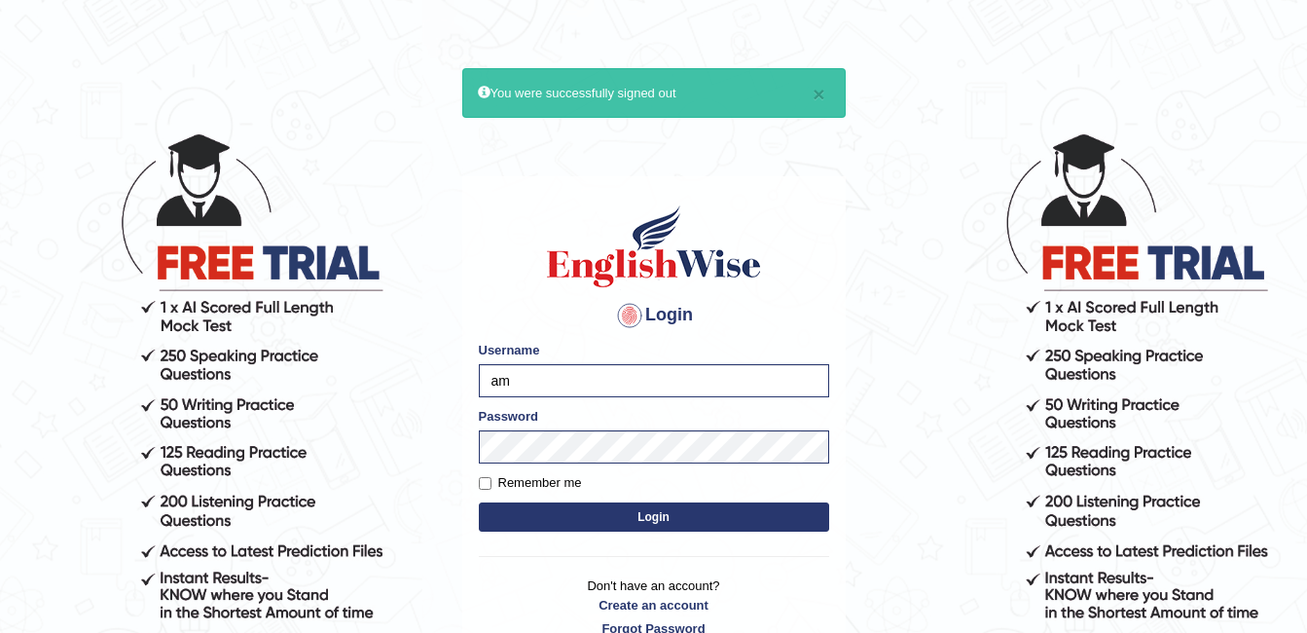
type input "a"
type input "ambikasharma"
click at [485, 485] on input "Remember me" at bounding box center [485, 483] width 13 height 13
checkbox input "true"
click at [583, 509] on button "Login" at bounding box center [654, 516] width 350 height 29
